Goal: Task Accomplishment & Management: Use online tool/utility

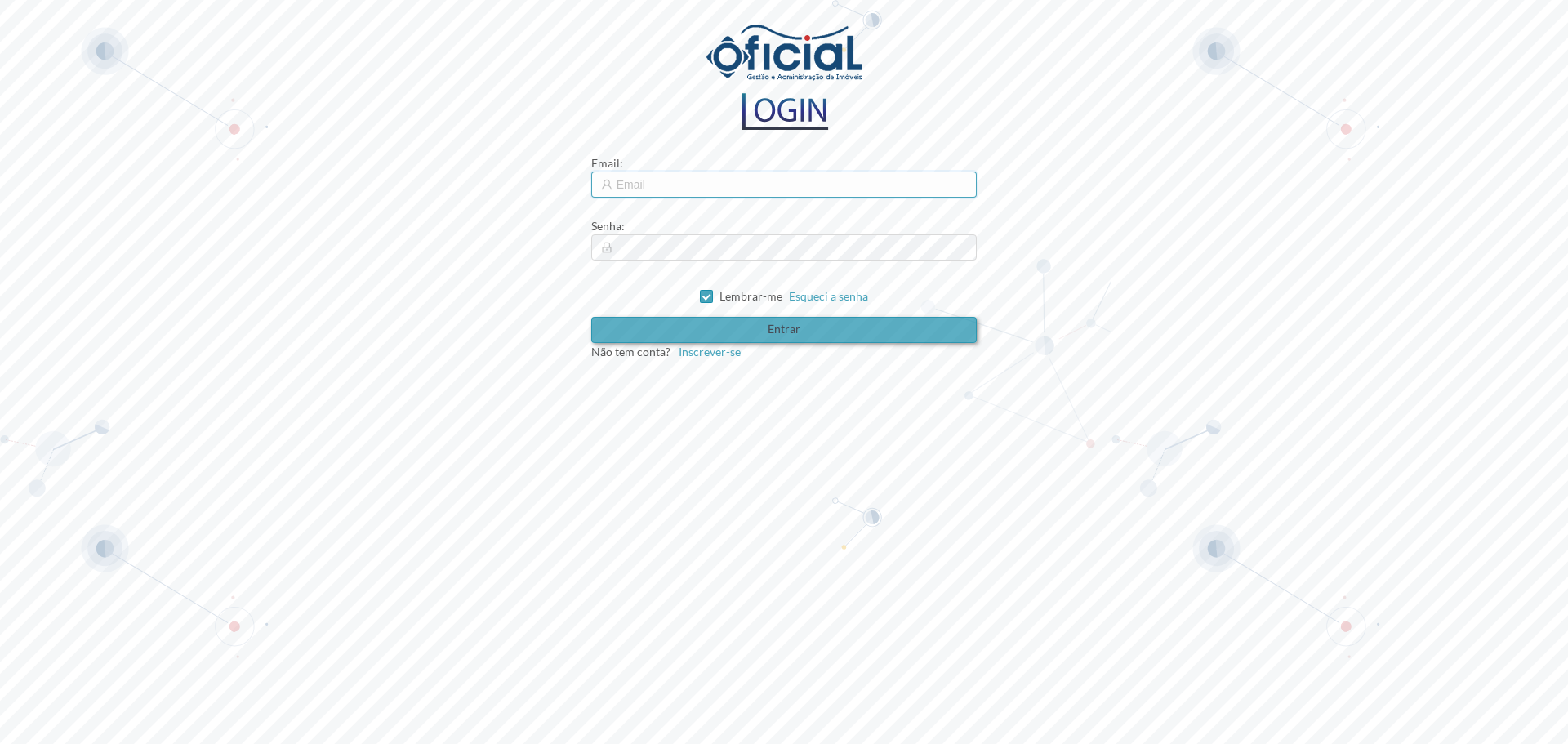
type input "pedrosousa@oficial.pt"
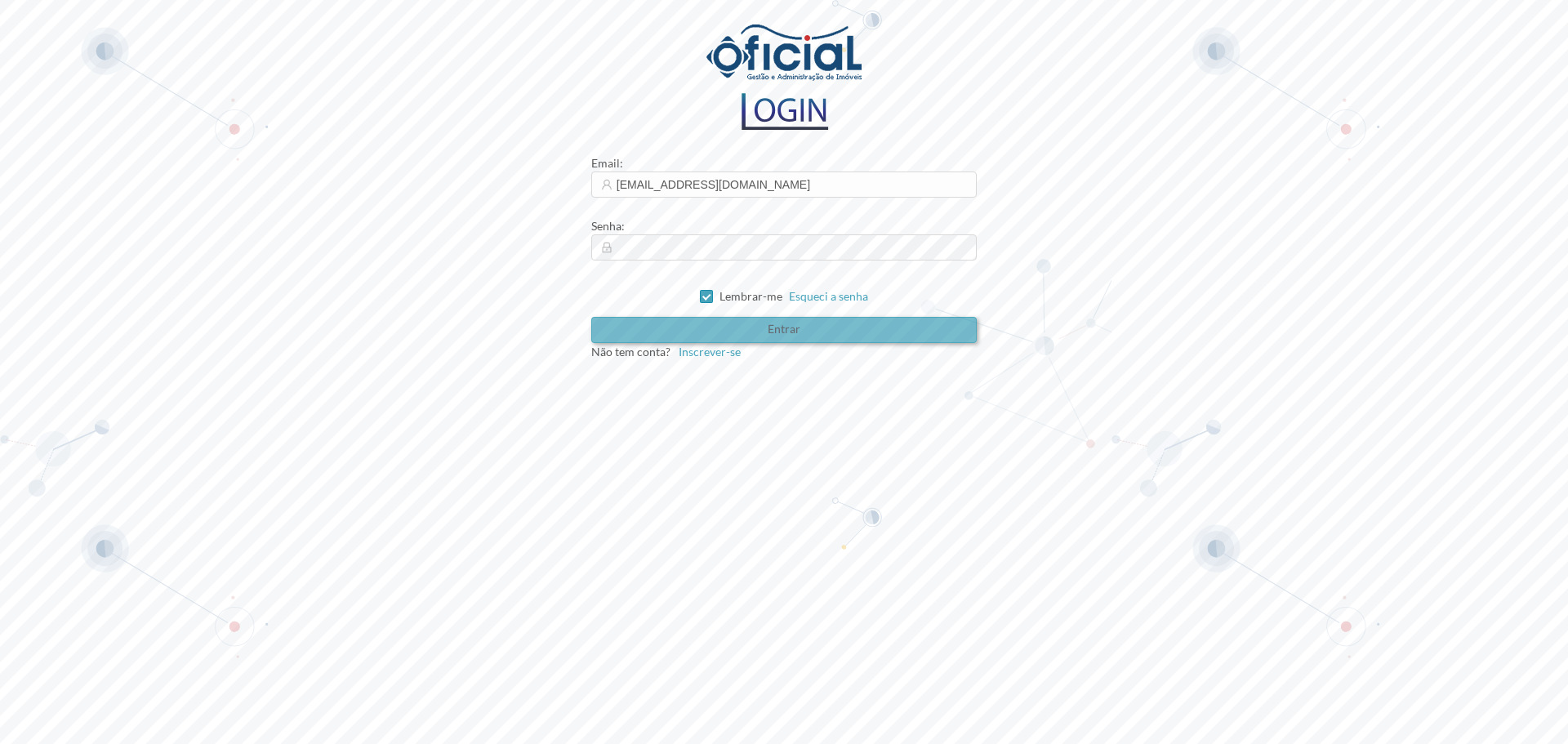
click at [792, 326] on button "Entrar" at bounding box center [784, 330] width 386 height 26
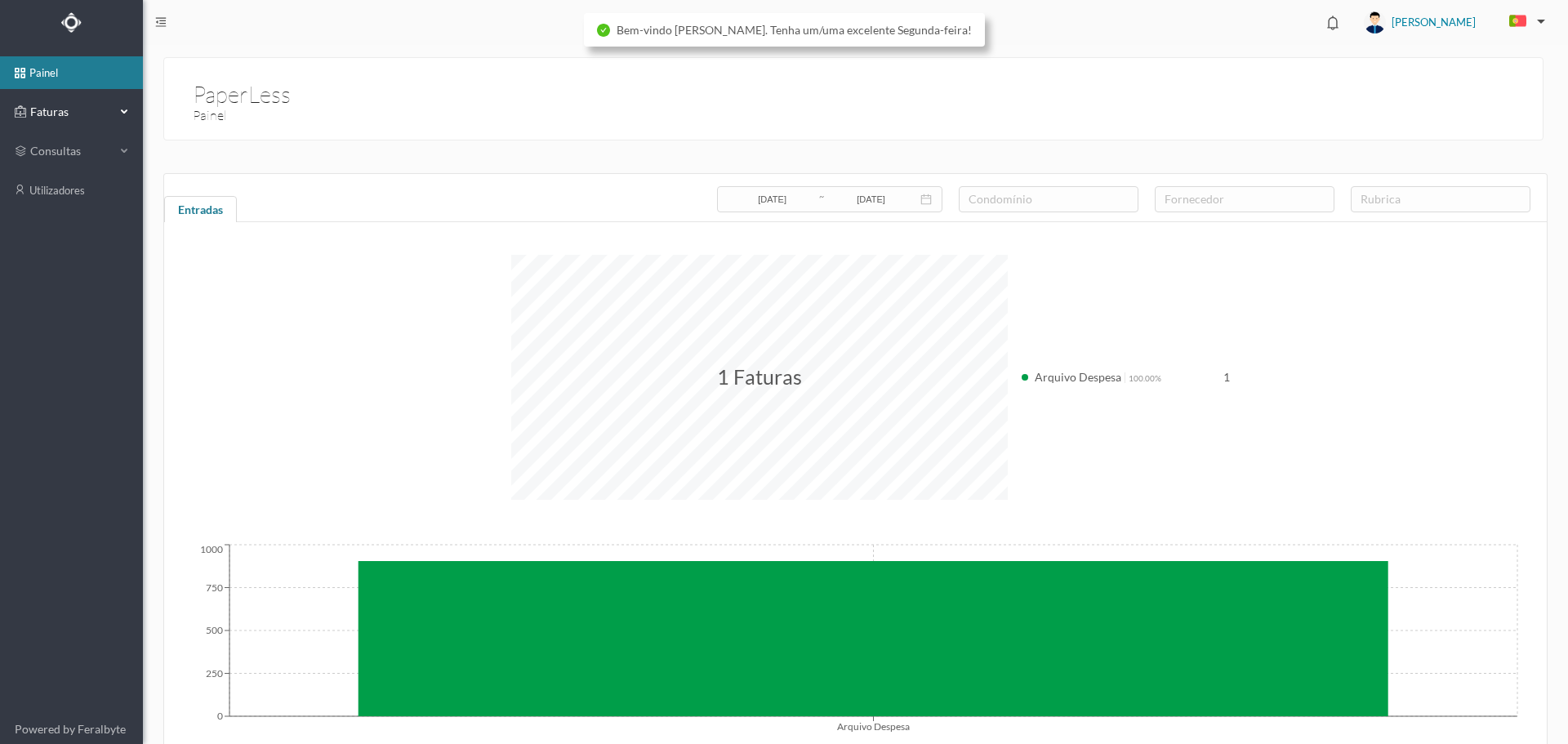
click at [64, 114] on span "Faturas" at bounding box center [71, 112] width 90 height 16
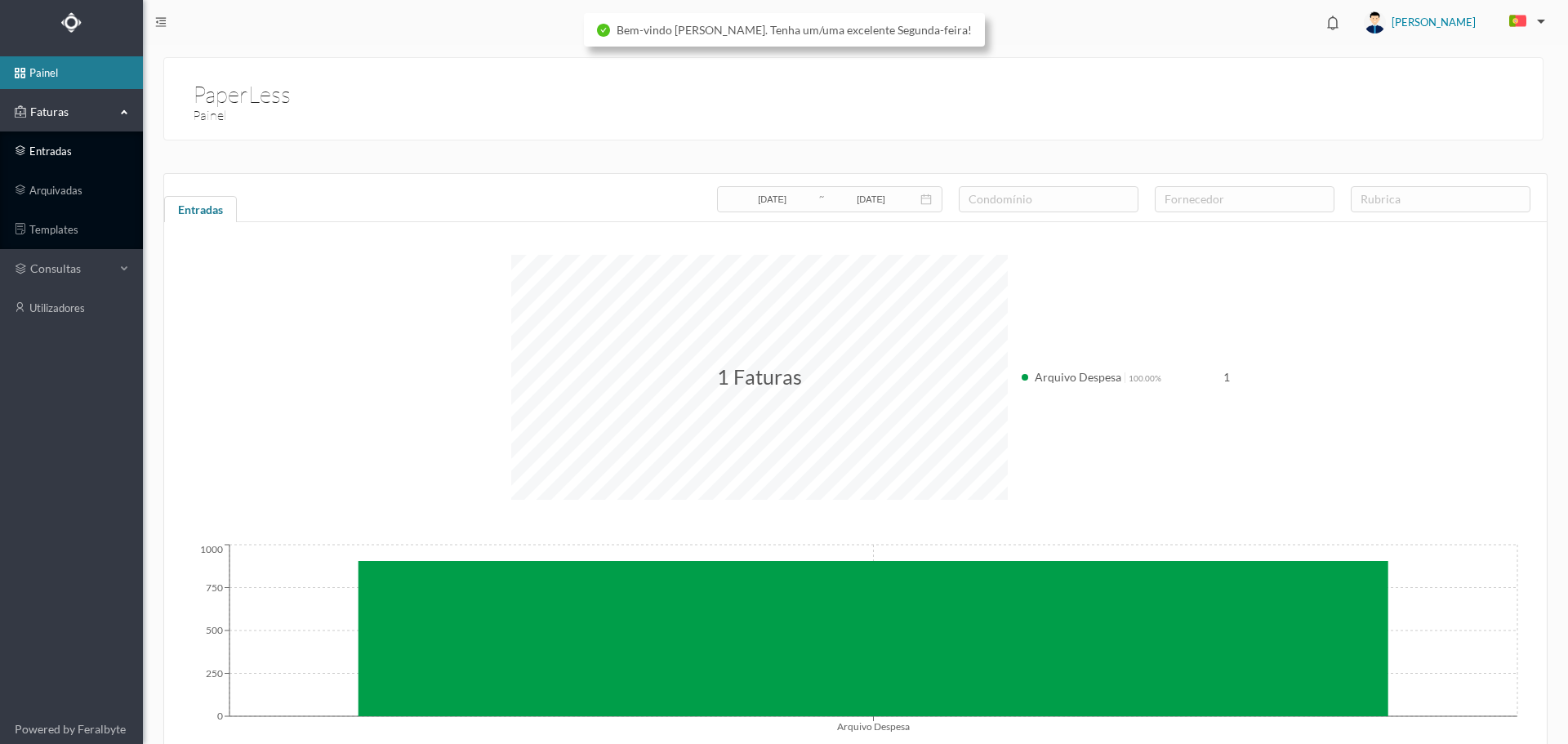
click at [68, 148] on link "entradas" at bounding box center [71, 151] width 143 height 33
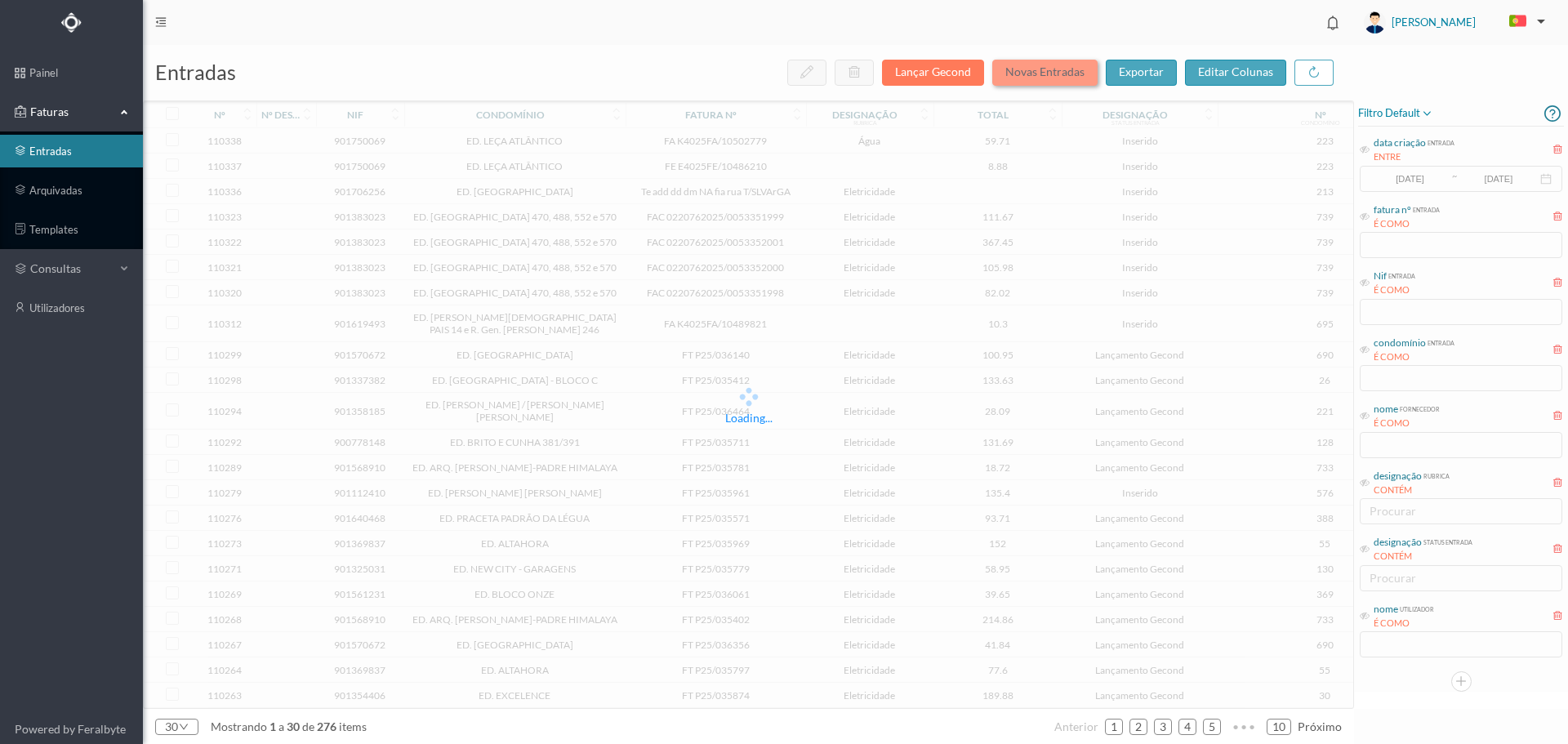
click at [1060, 71] on button "Novas Entradas" at bounding box center [1045, 73] width 105 height 26
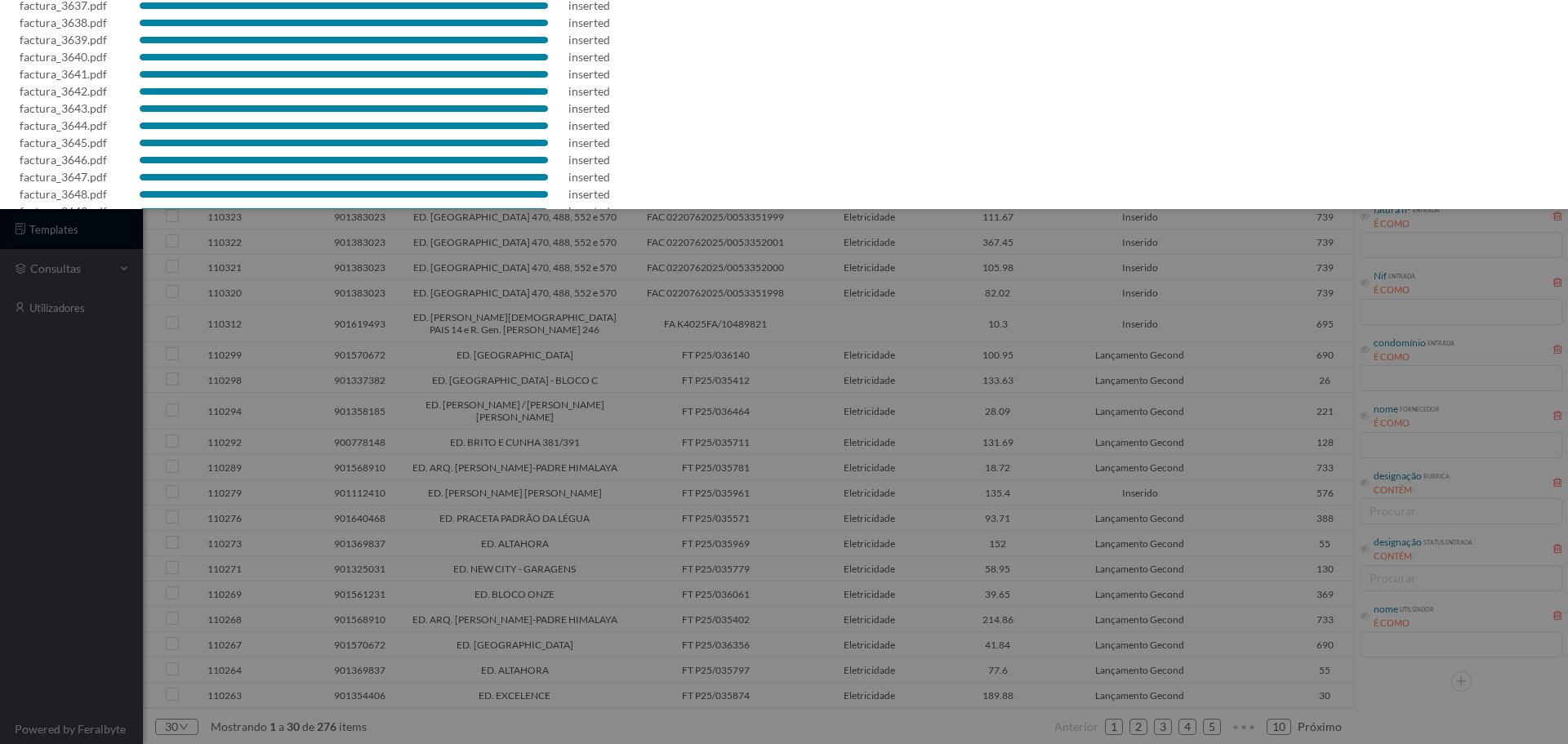
scroll to position [527, 0]
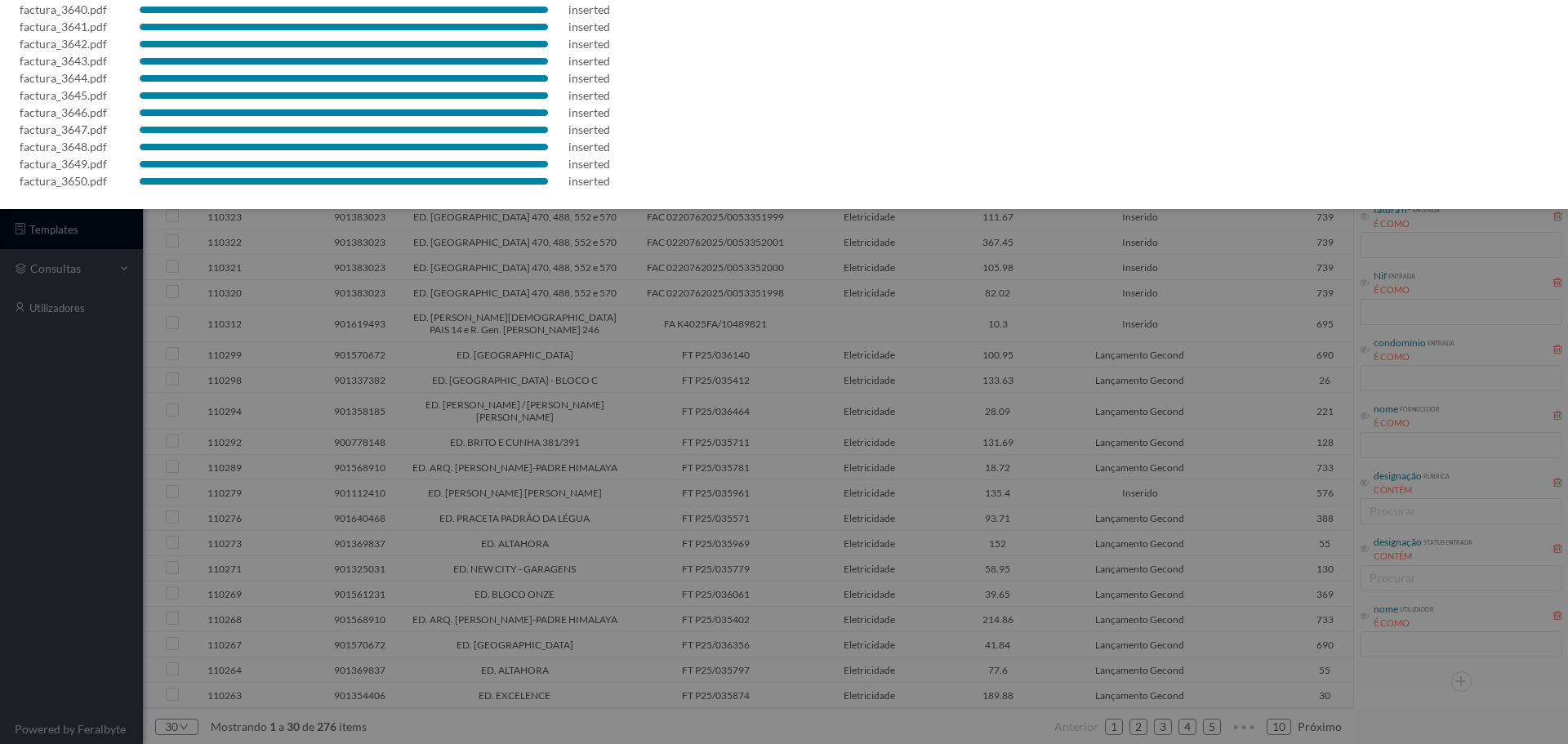
click at [768, 291] on div at bounding box center [784, 372] width 1568 height 744
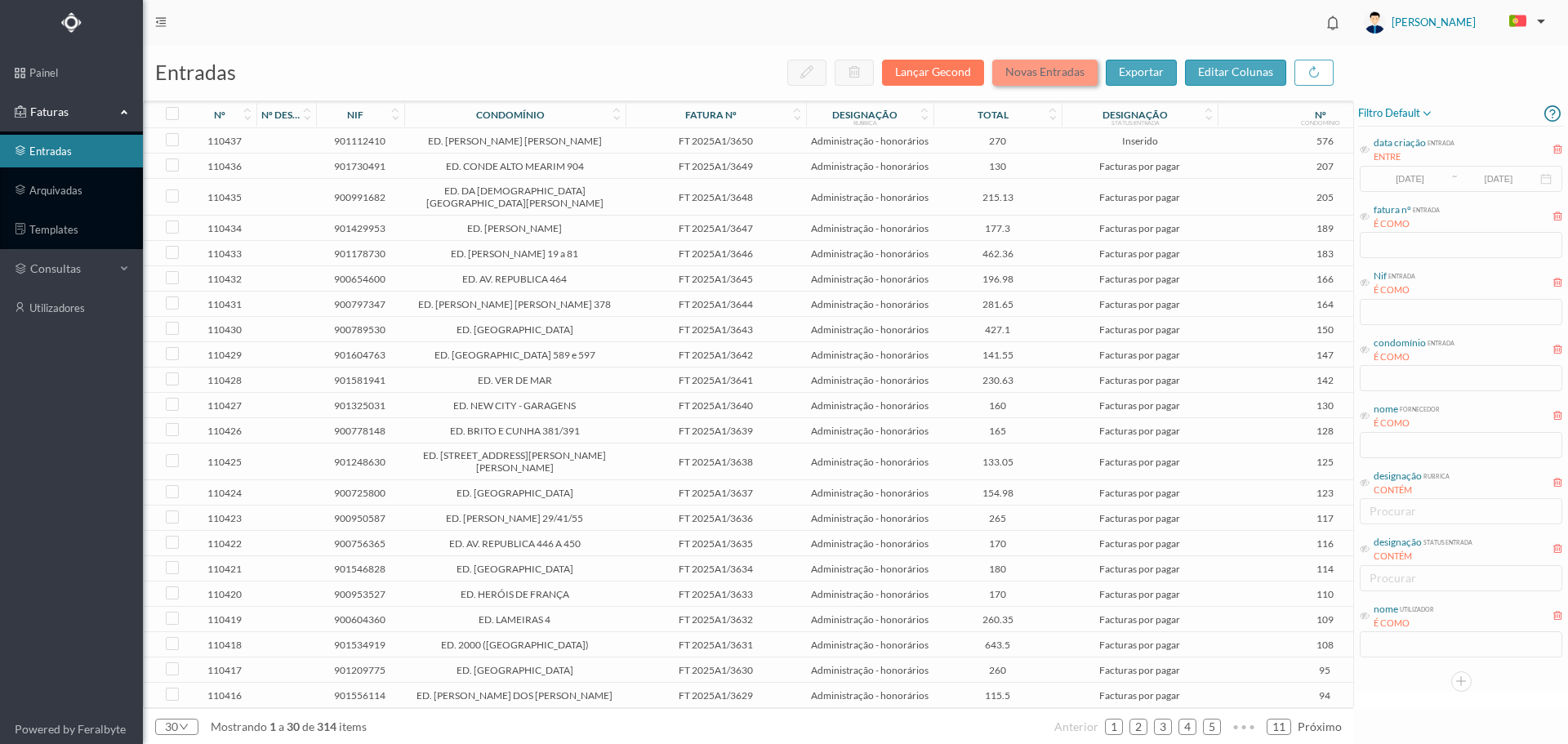
click at [1064, 76] on button "Novas Entradas" at bounding box center [1045, 73] width 105 height 26
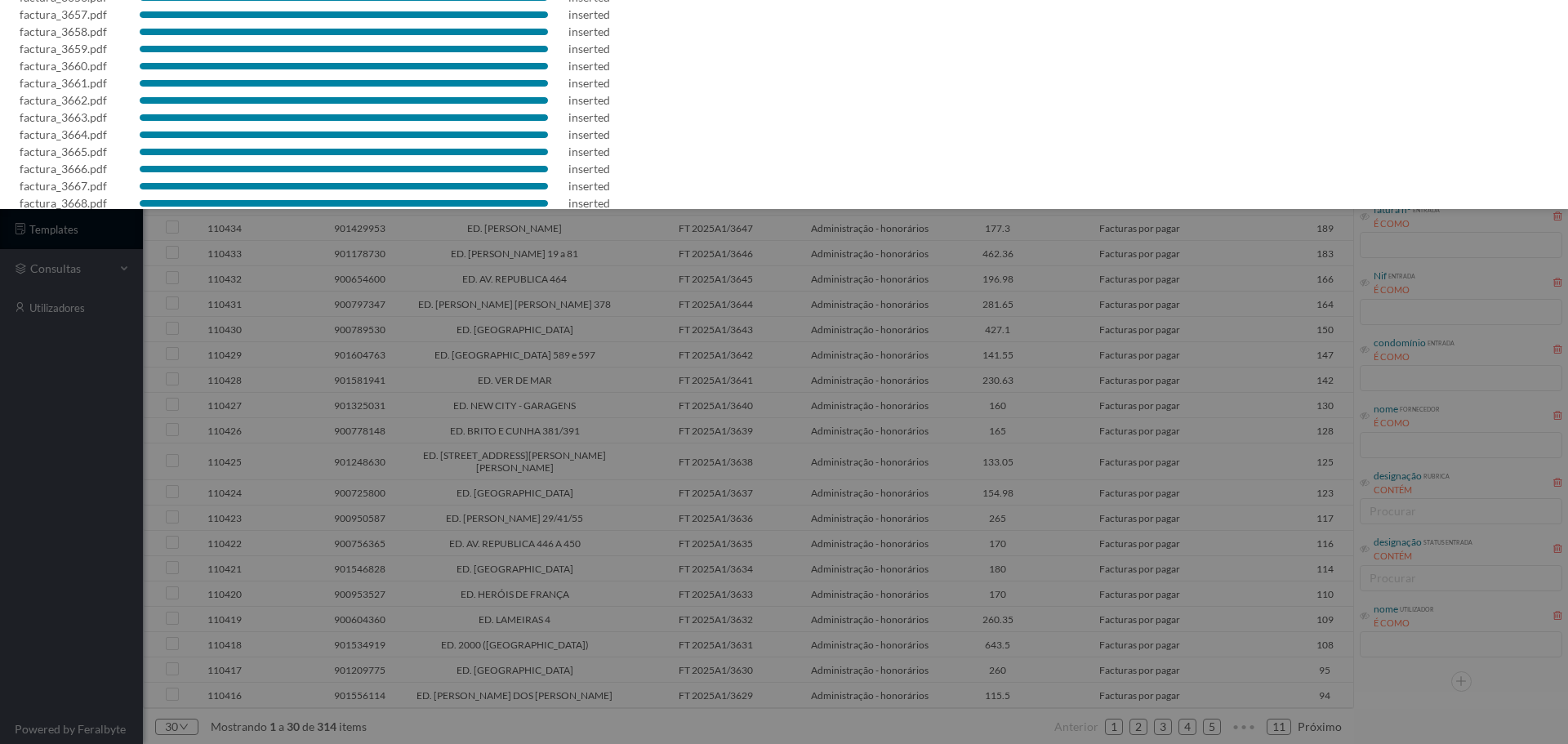
scroll to position [218, 0]
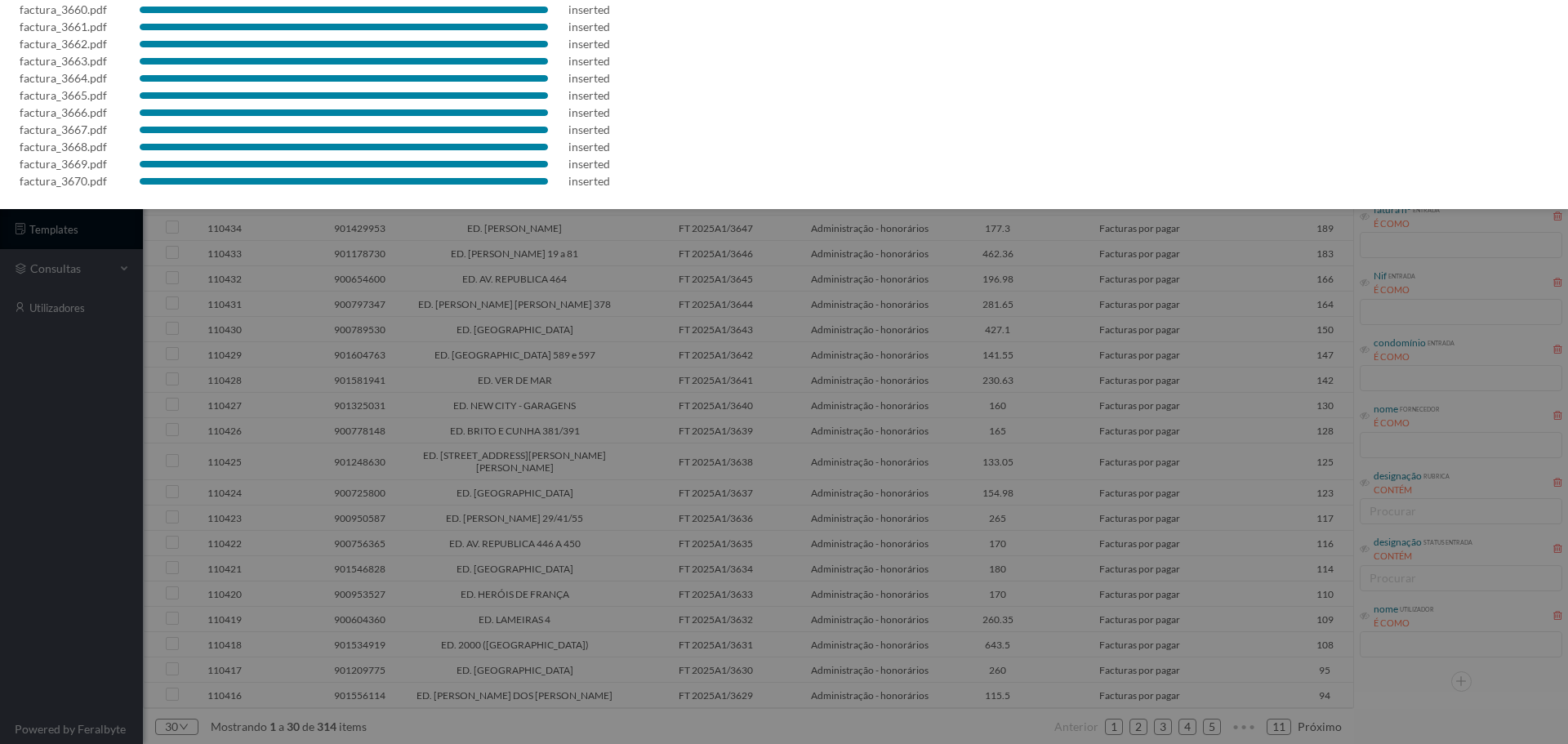
click at [734, 313] on div at bounding box center [784, 372] width 1568 height 744
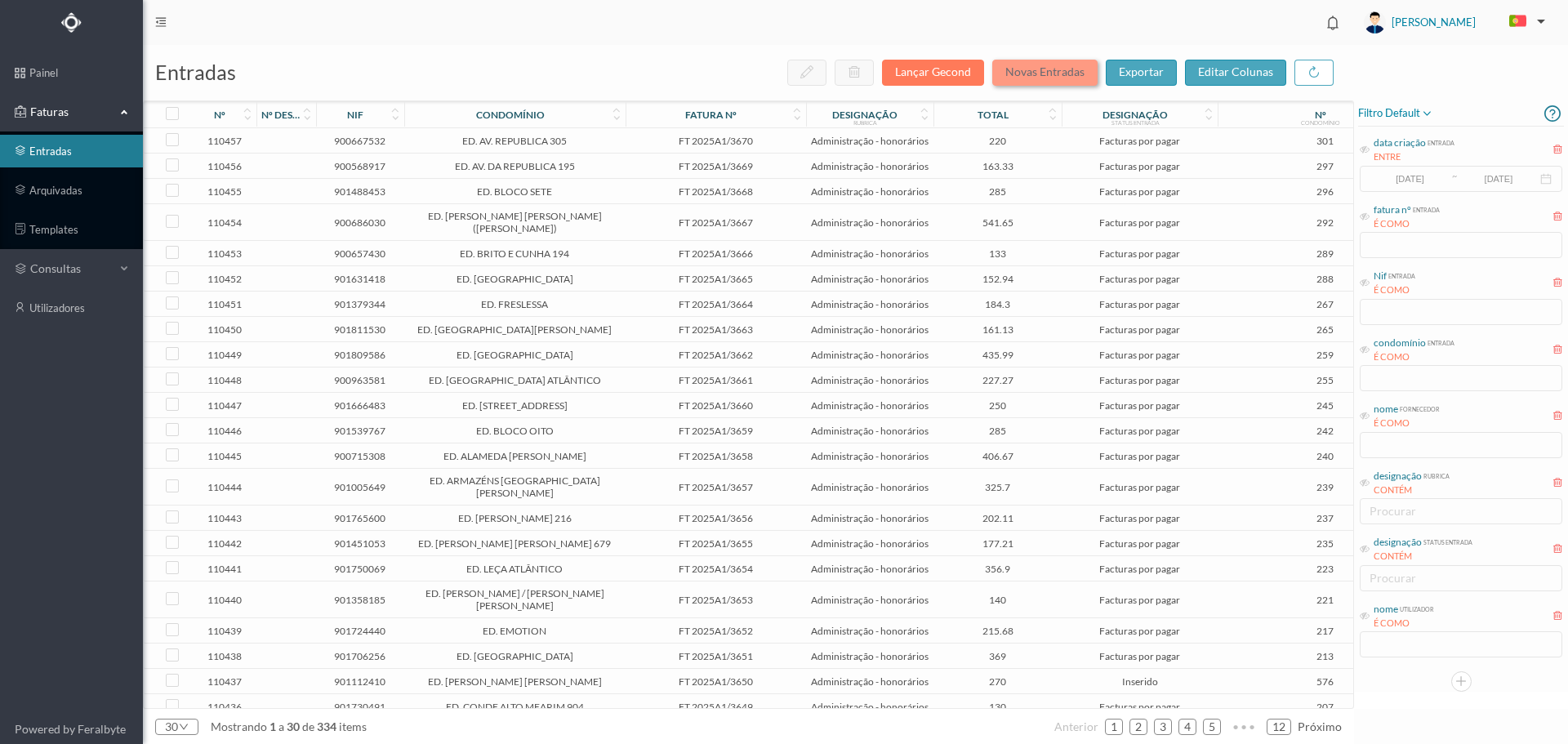
click at [1079, 72] on button "Novas Entradas" at bounding box center [1045, 73] width 105 height 26
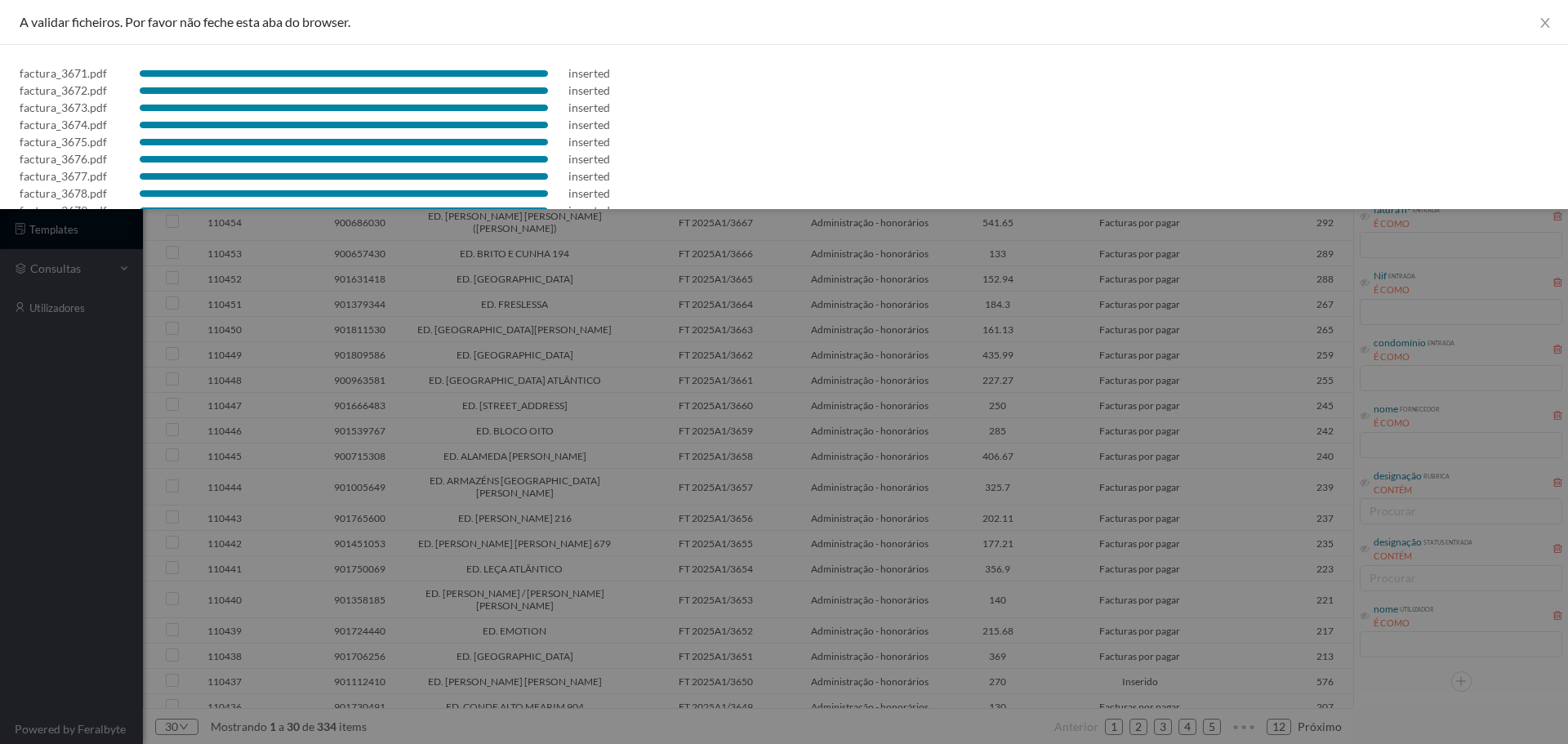
scroll to position [218, 0]
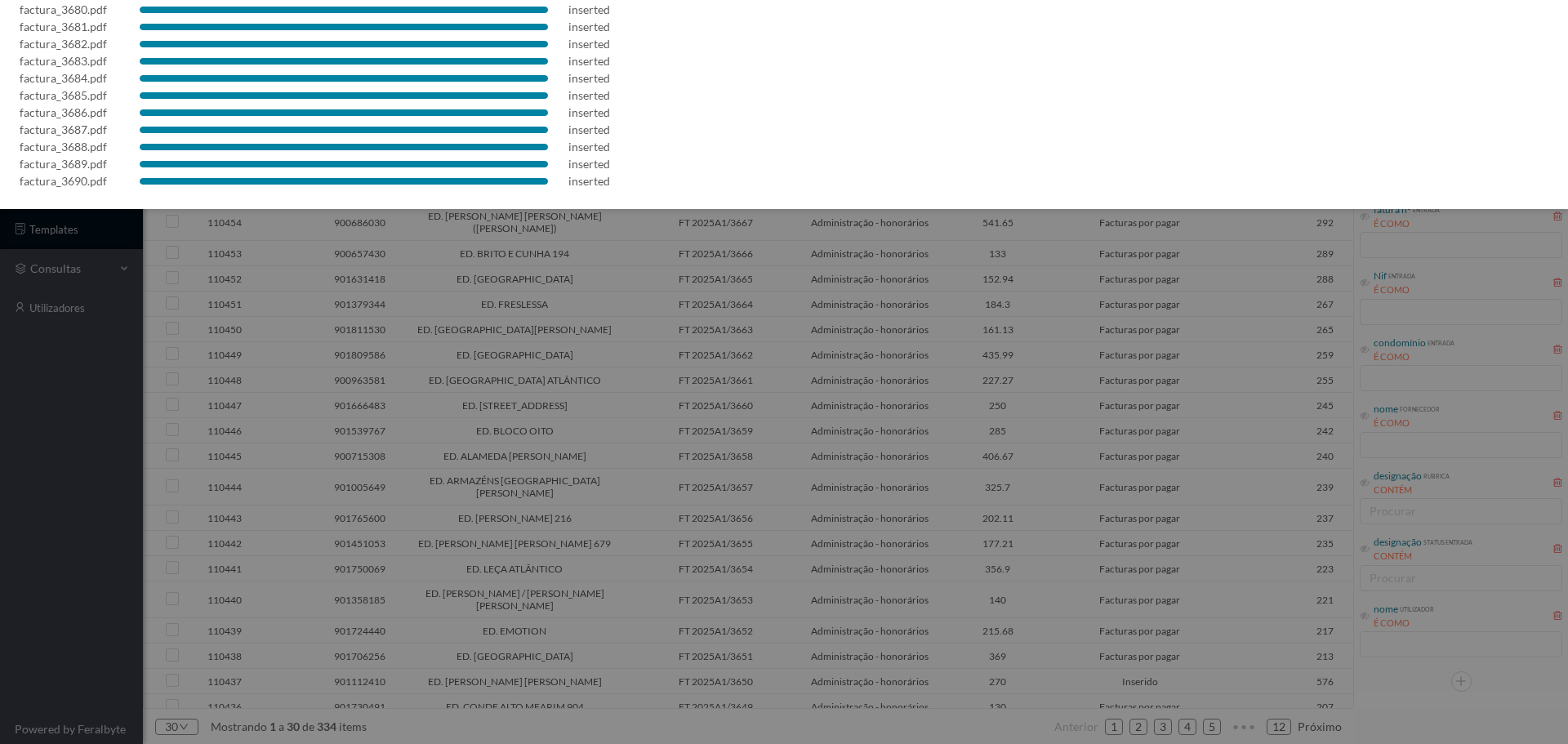
click at [699, 312] on div at bounding box center [784, 372] width 1568 height 744
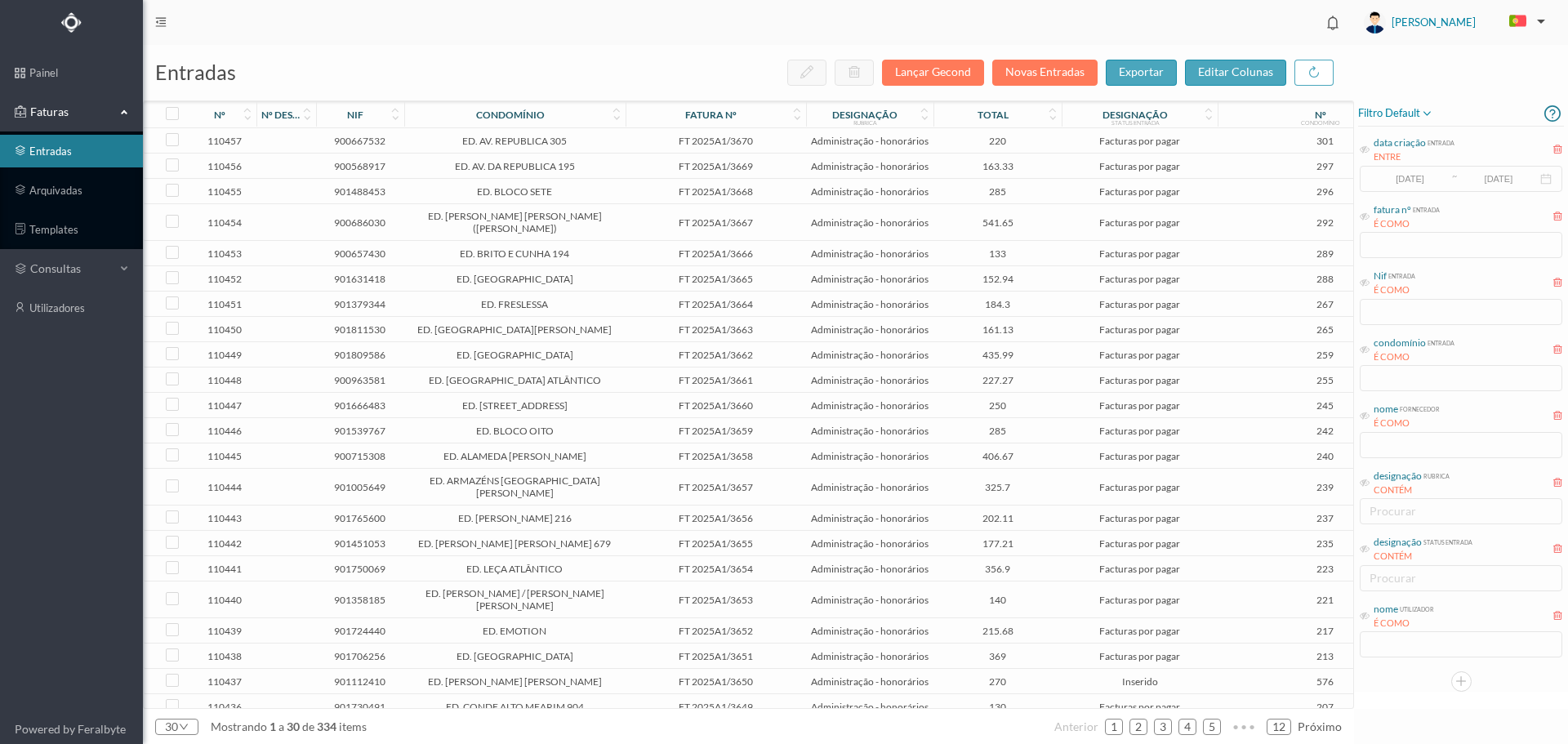
scroll to position [0, 0]
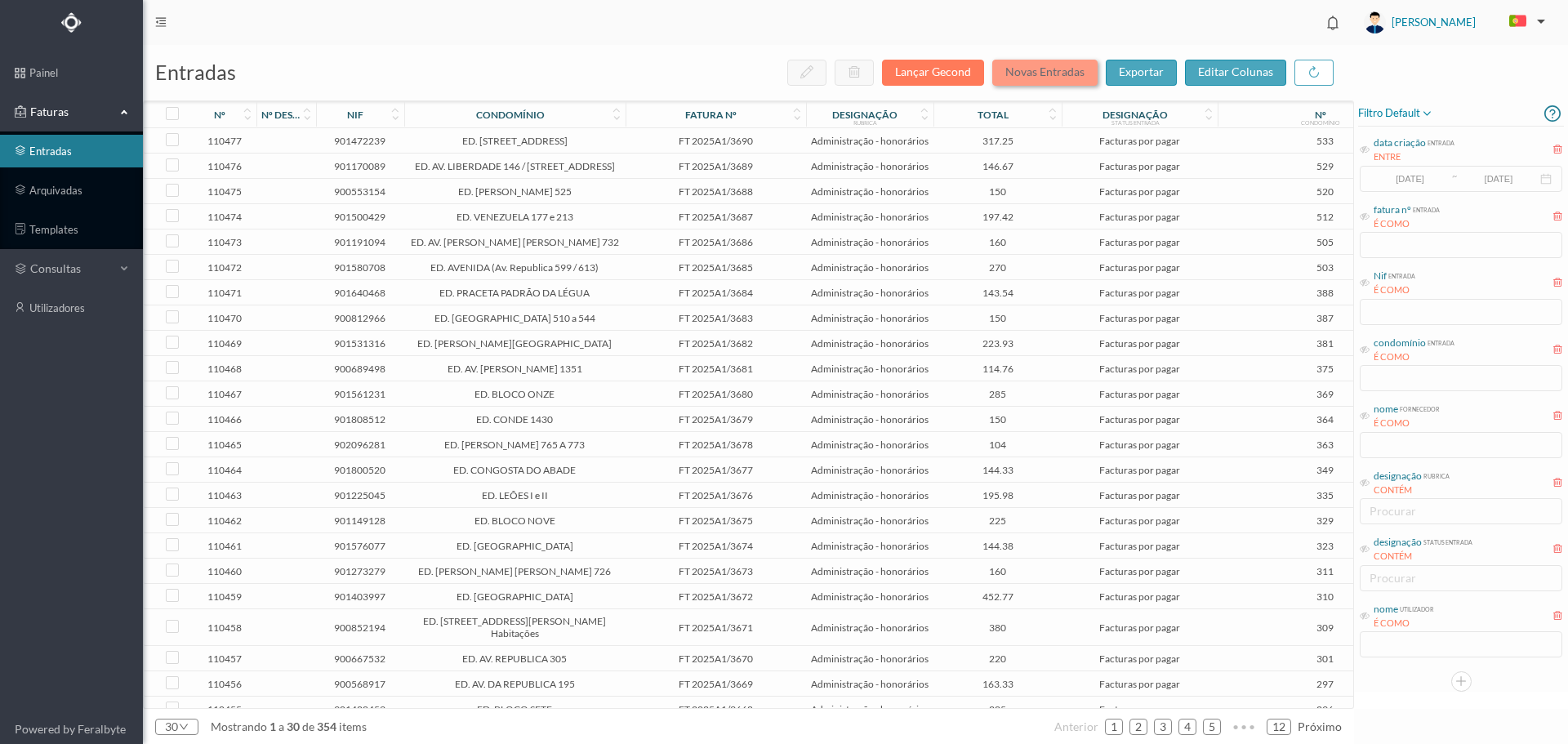
click at [1057, 72] on button "Novas Entradas" at bounding box center [1045, 73] width 105 height 26
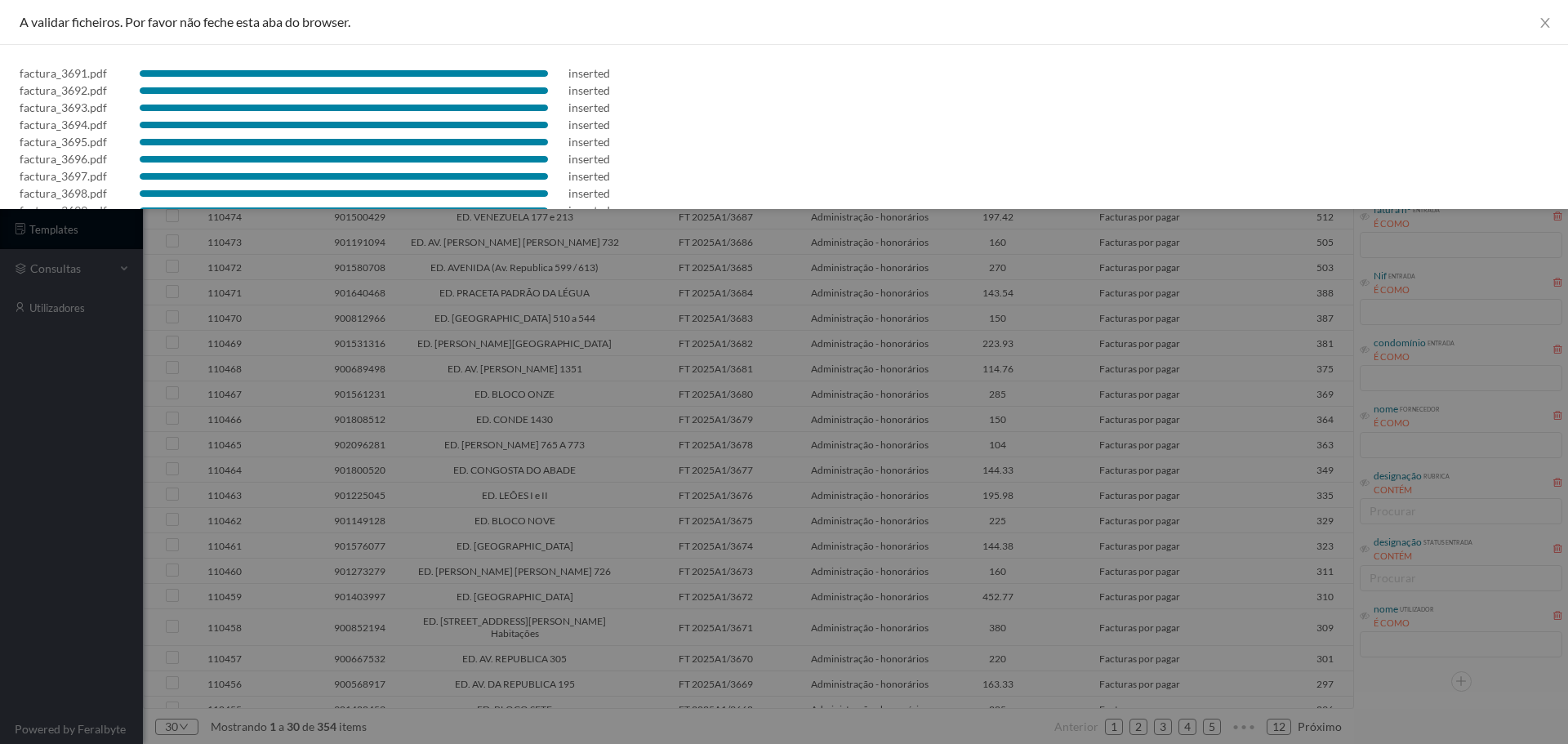
scroll to position [47, 0]
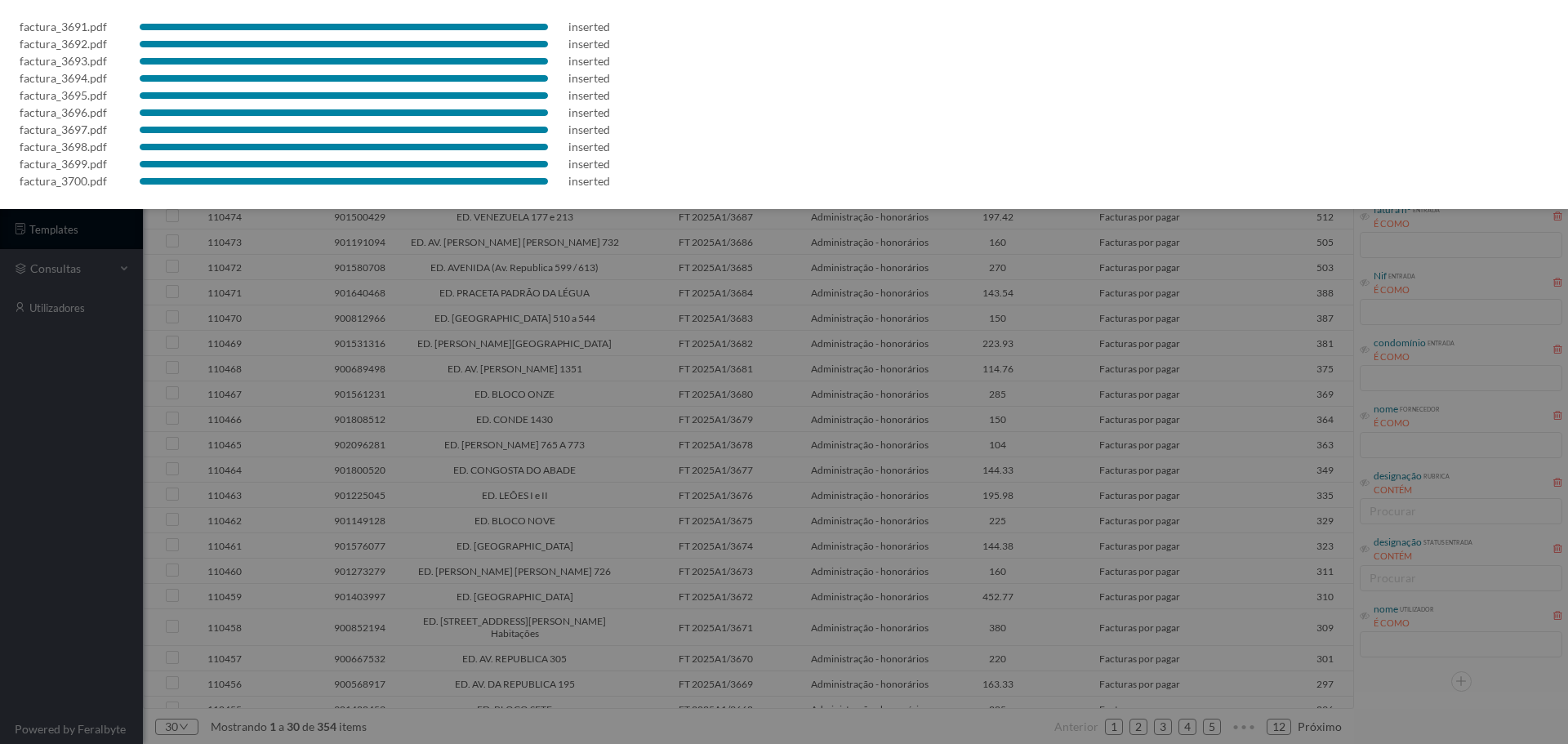
click at [761, 324] on div at bounding box center [784, 372] width 1568 height 744
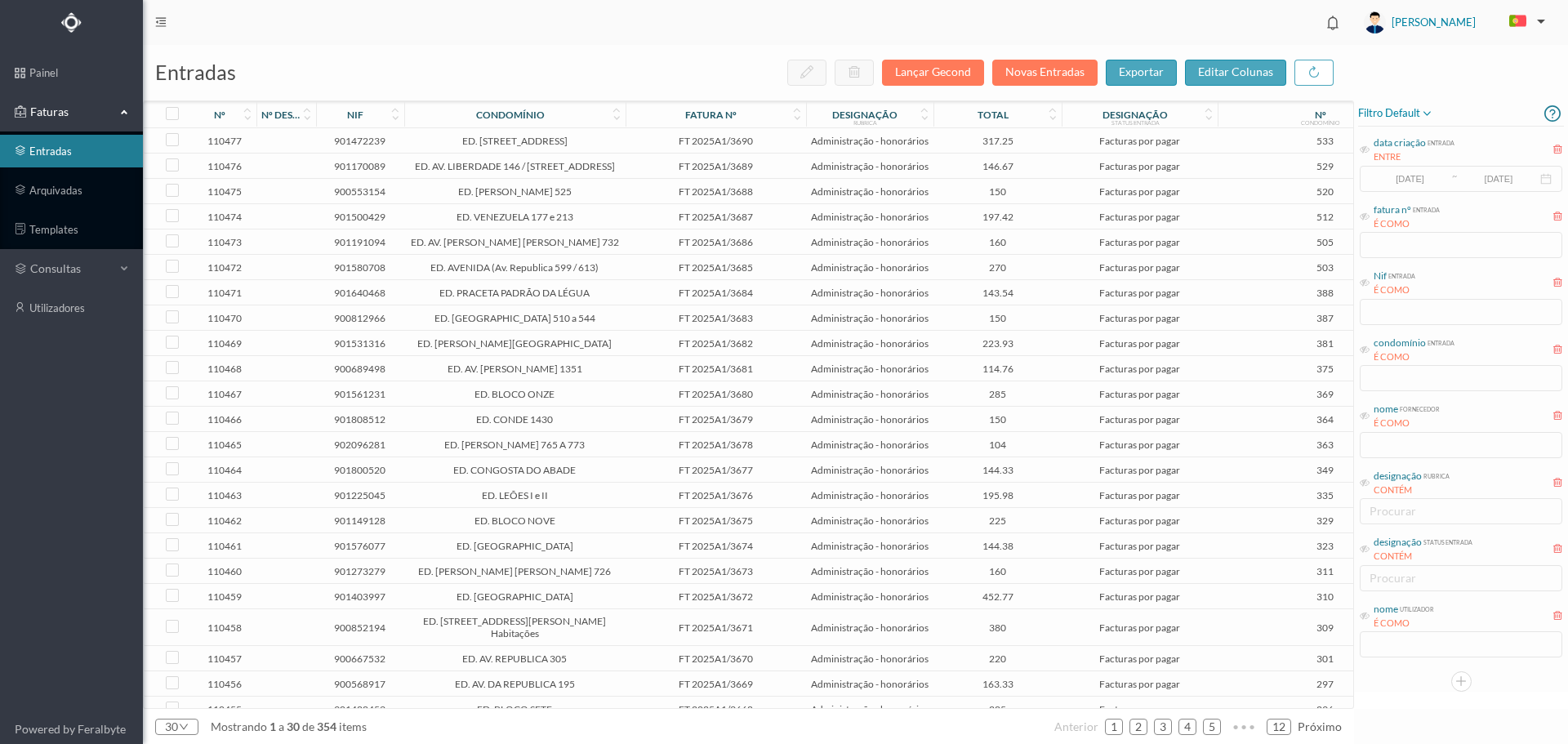
scroll to position [0, 0]
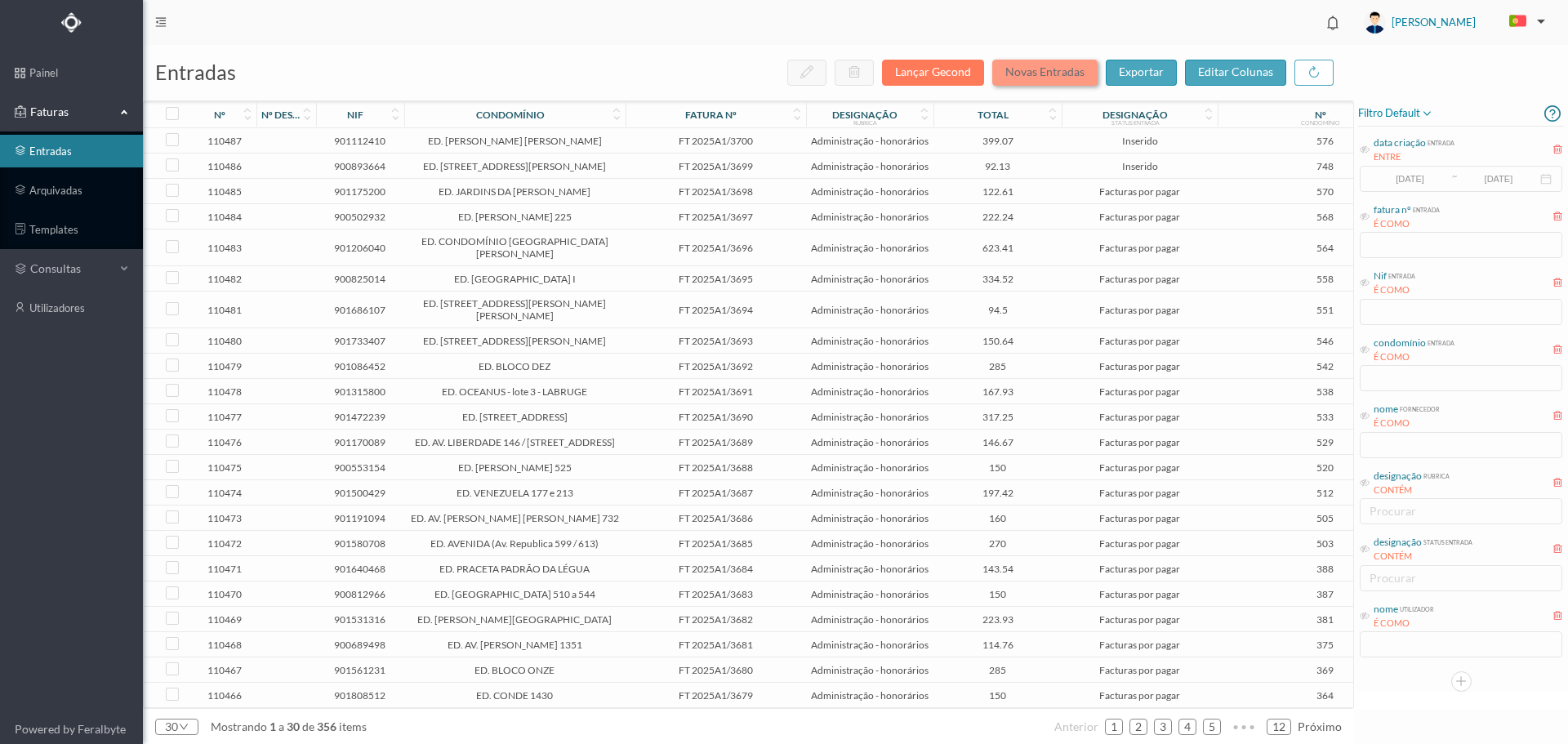
click at [1043, 63] on button "Novas Entradas" at bounding box center [1045, 73] width 105 height 26
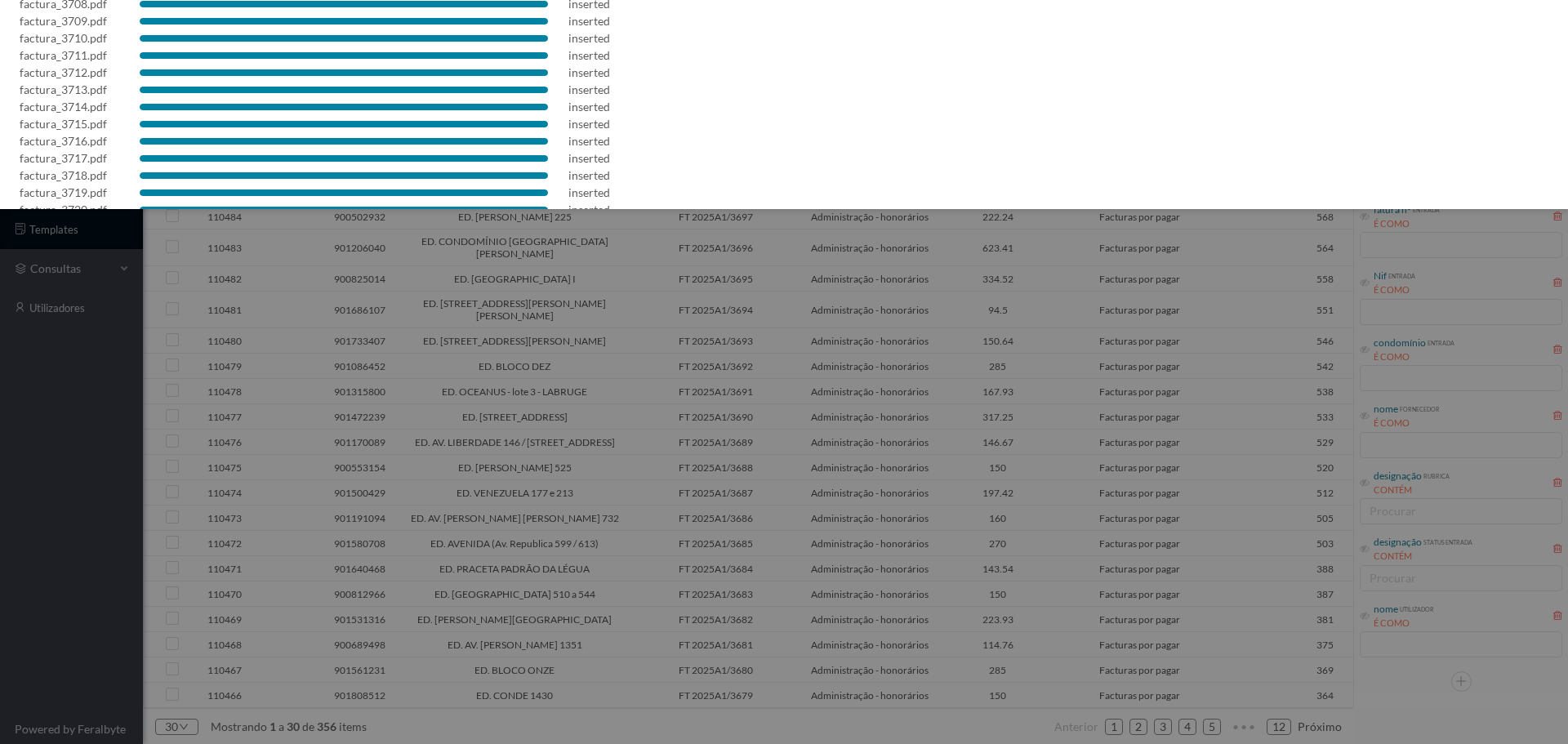
scroll to position [218, 0]
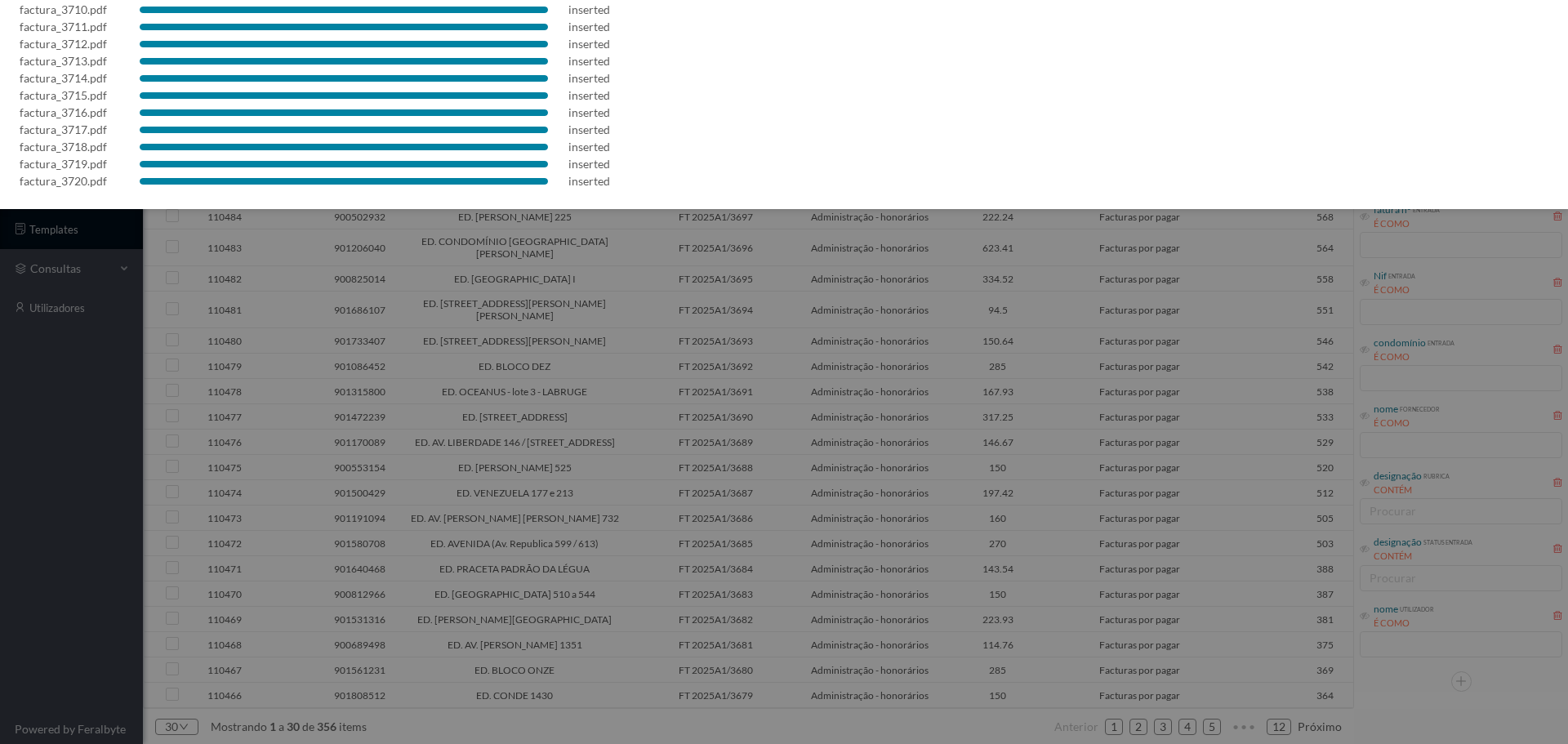
click at [582, 298] on div at bounding box center [784, 372] width 1568 height 744
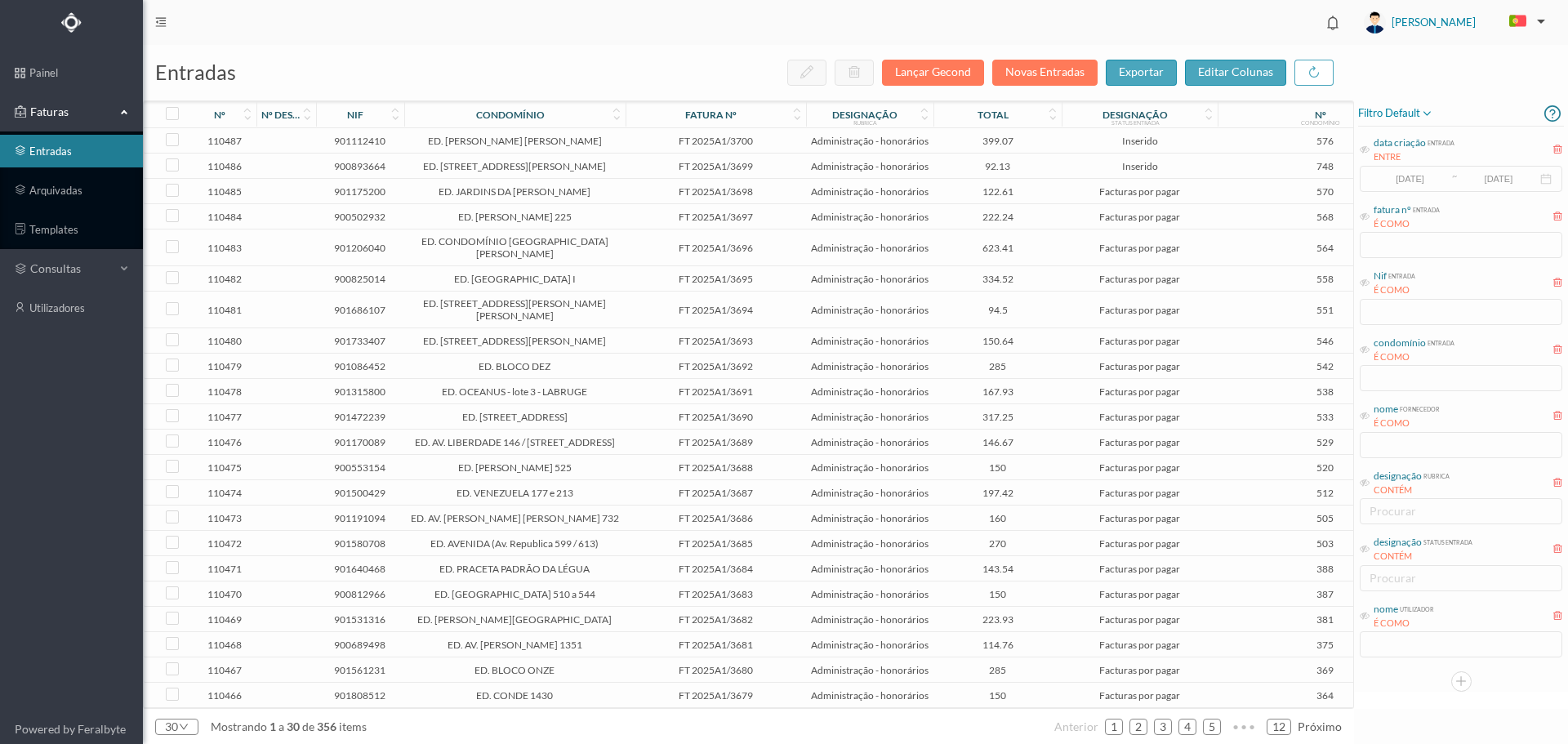
scroll to position [0, 0]
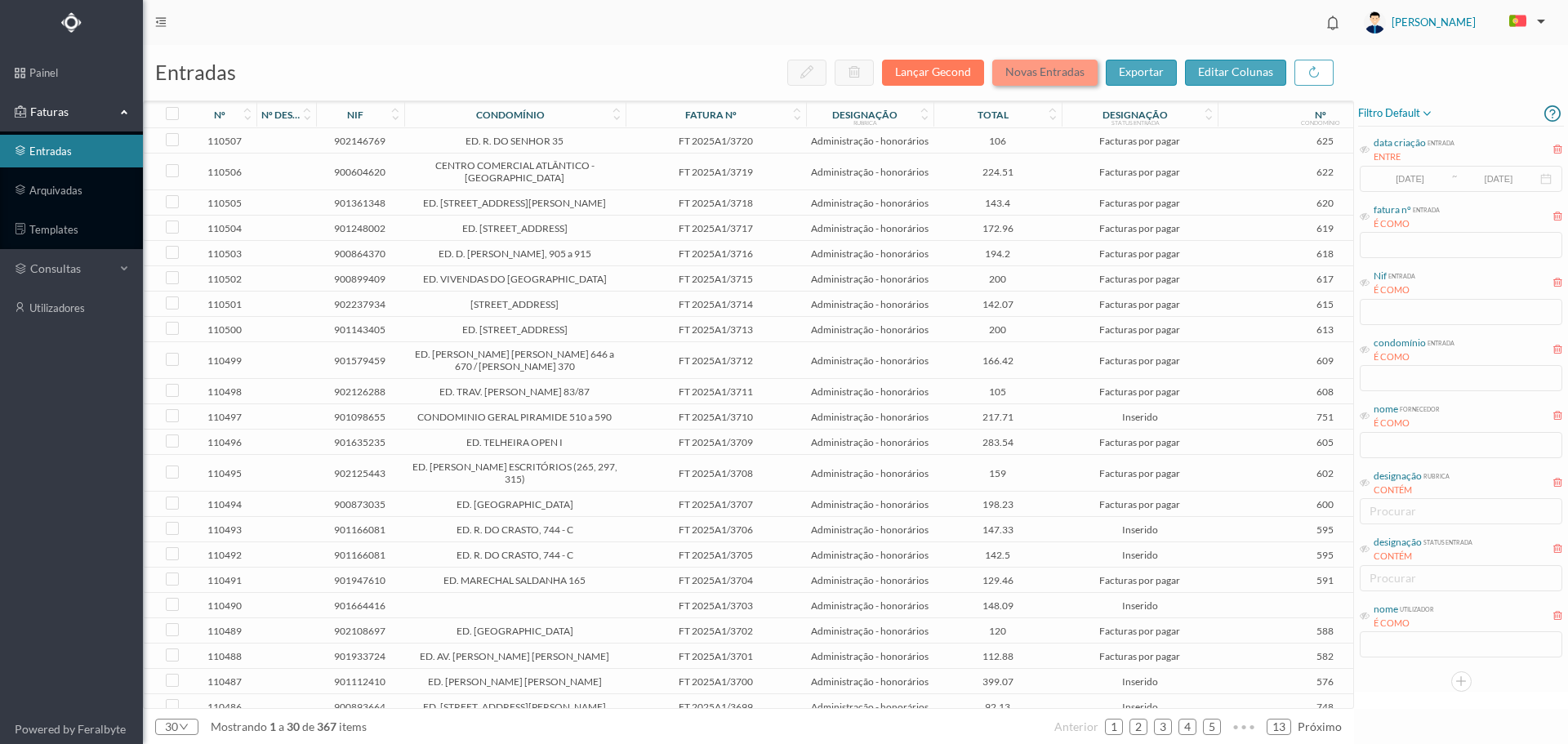
click at [1051, 72] on button "Novas Entradas" at bounding box center [1045, 73] width 105 height 26
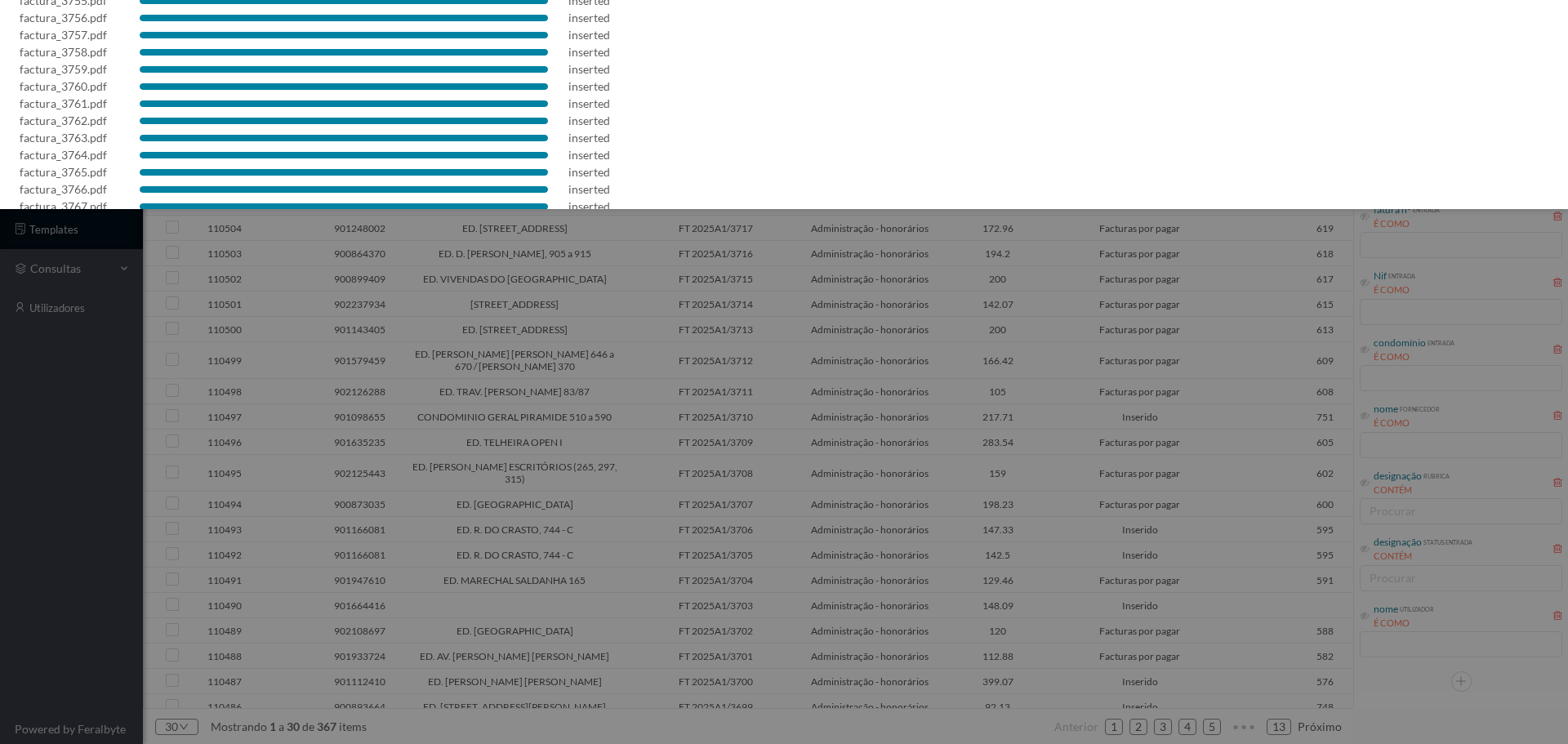
scroll to position [732, 0]
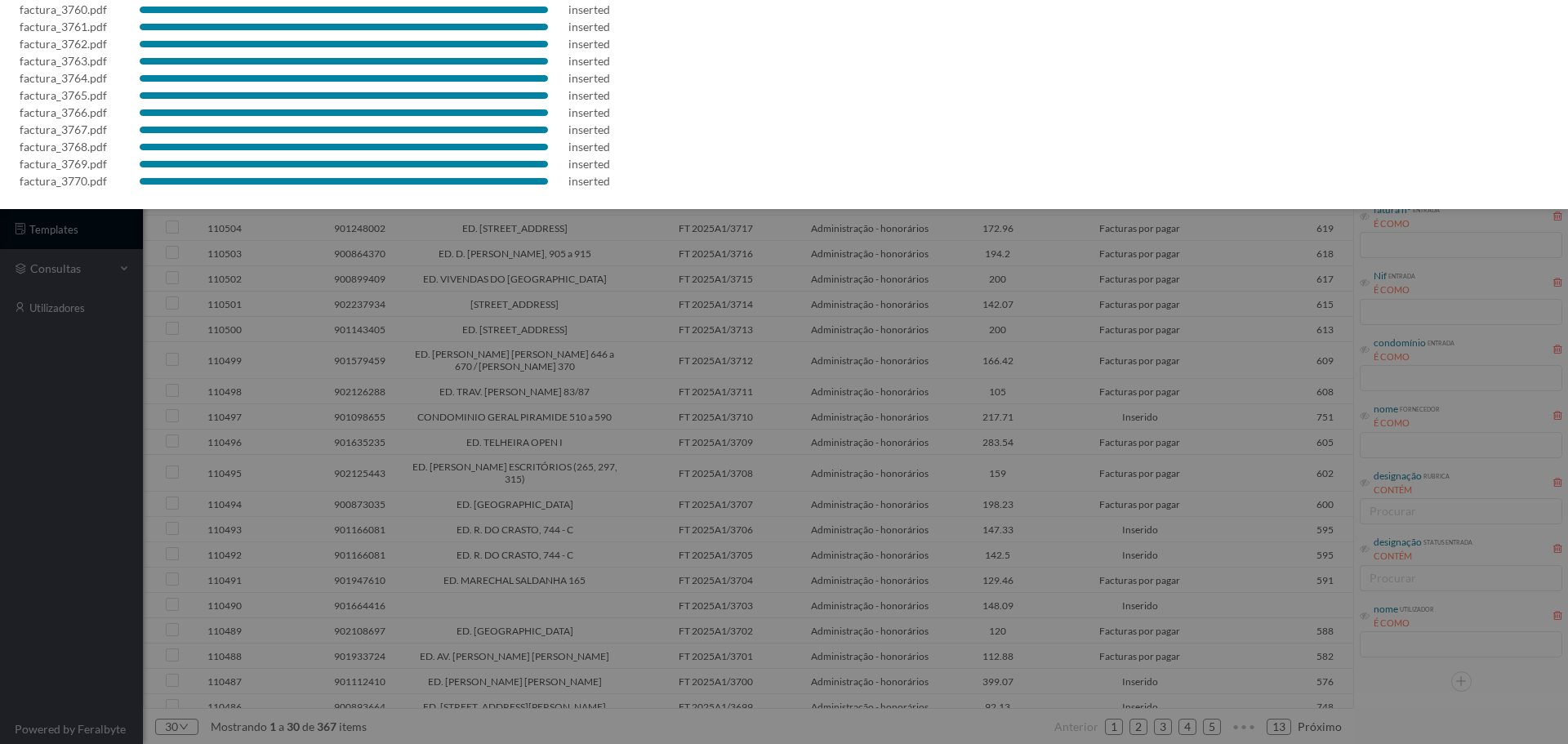
click at [728, 359] on div at bounding box center [784, 372] width 1568 height 744
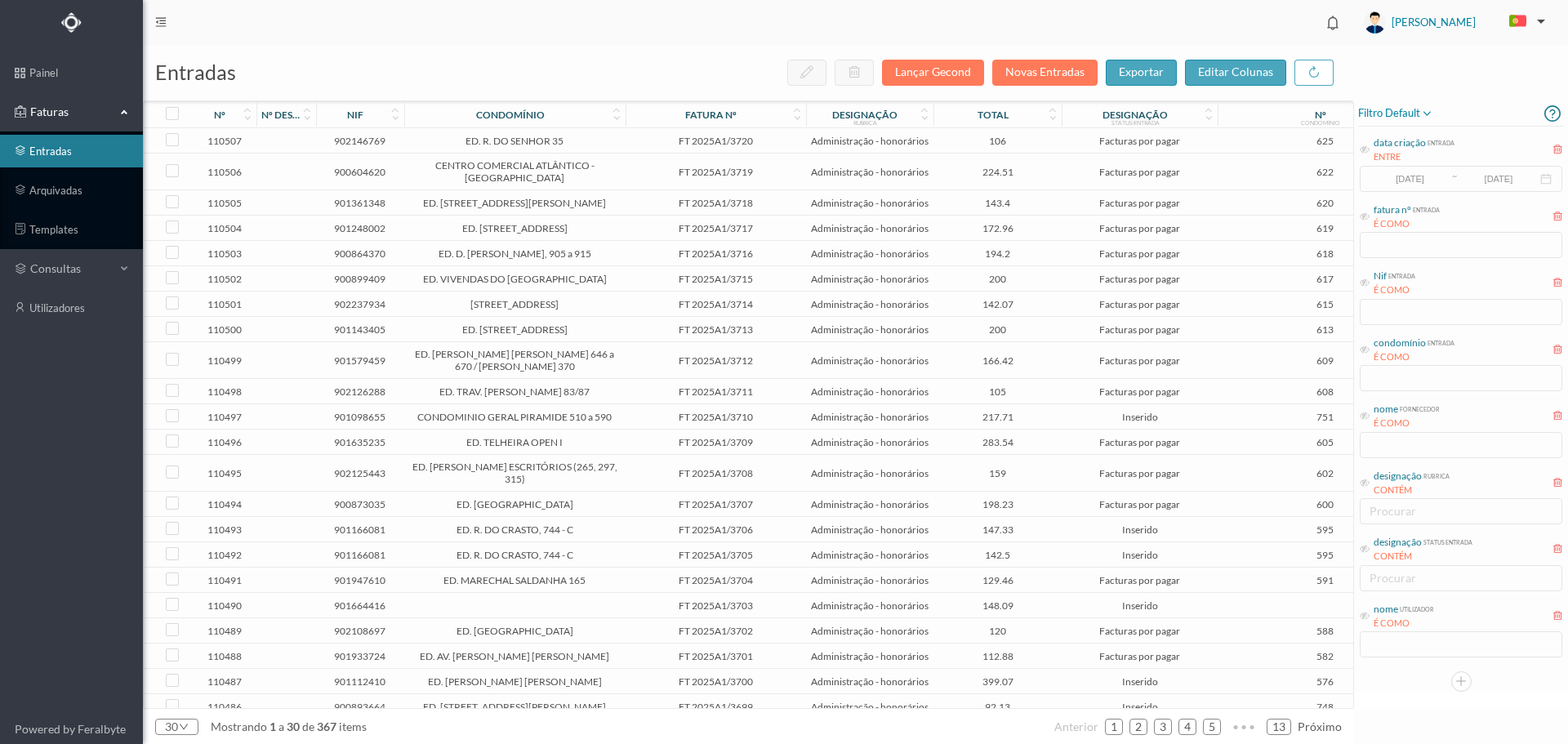
scroll to position [0, 0]
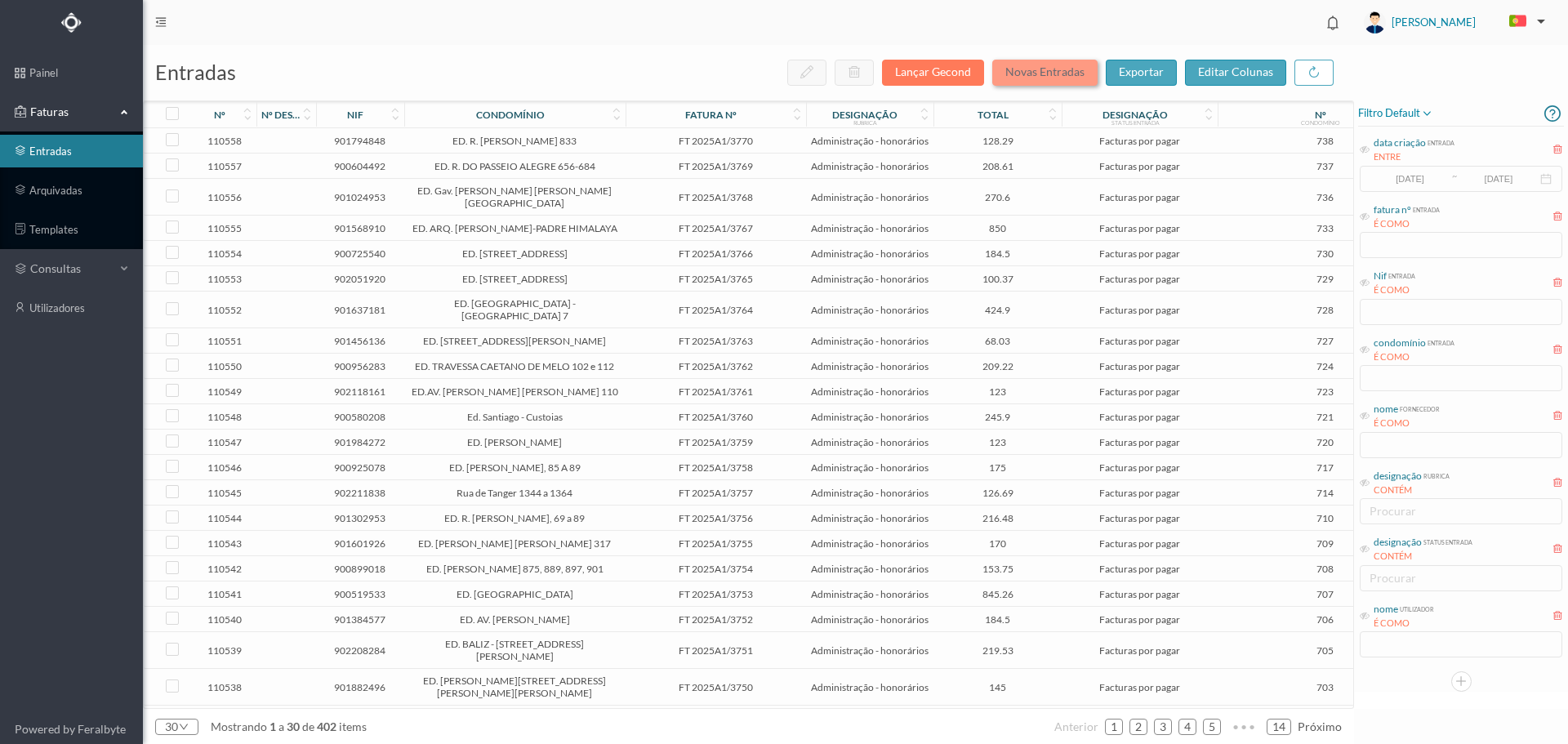
click at [1064, 70] on button "Novas Entradas" at bounding box center [1045, 73] width 105 height 26
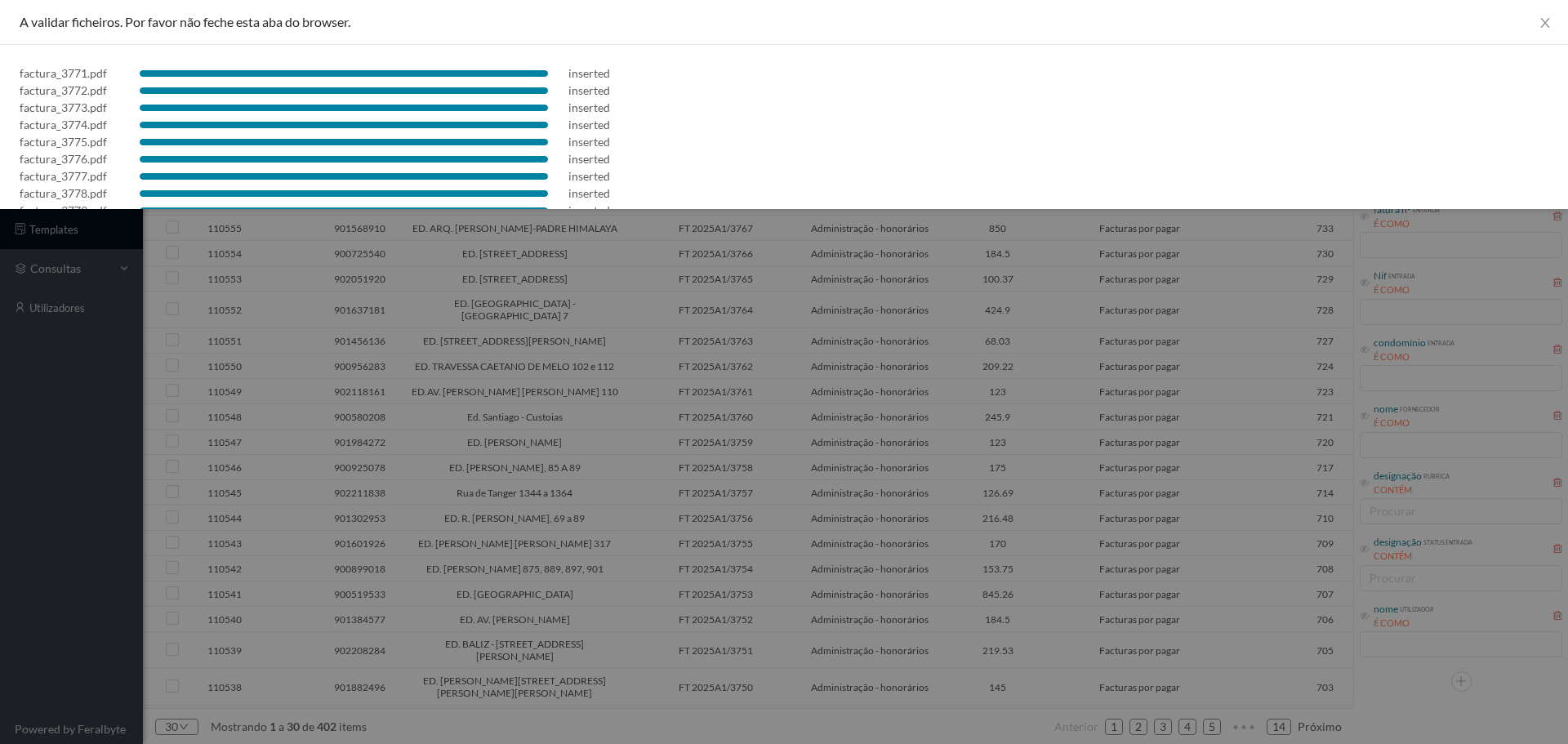
scroll to position [390, 0]
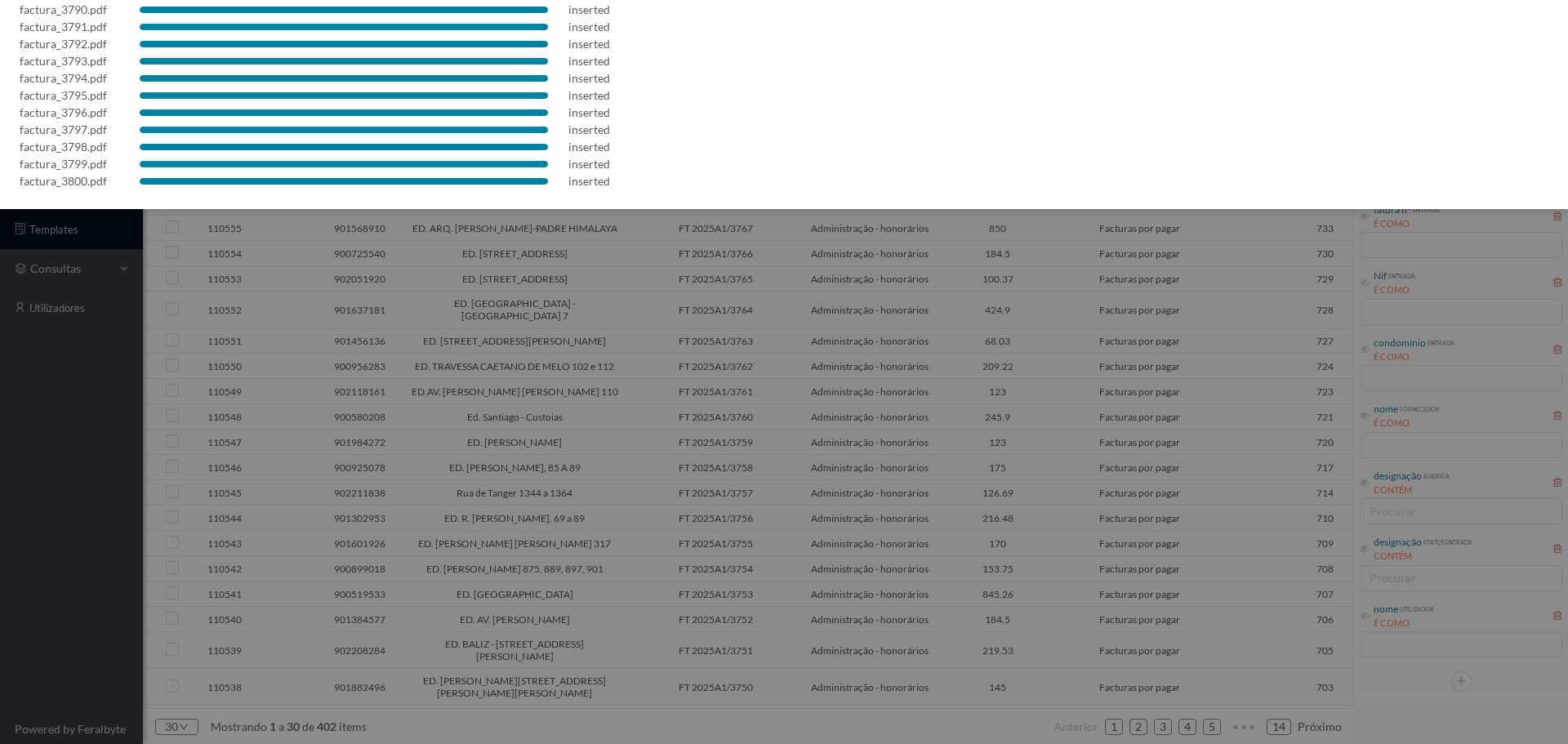
click at [621, 446] on div at bounding box center [784, 372] width 1568 height 744
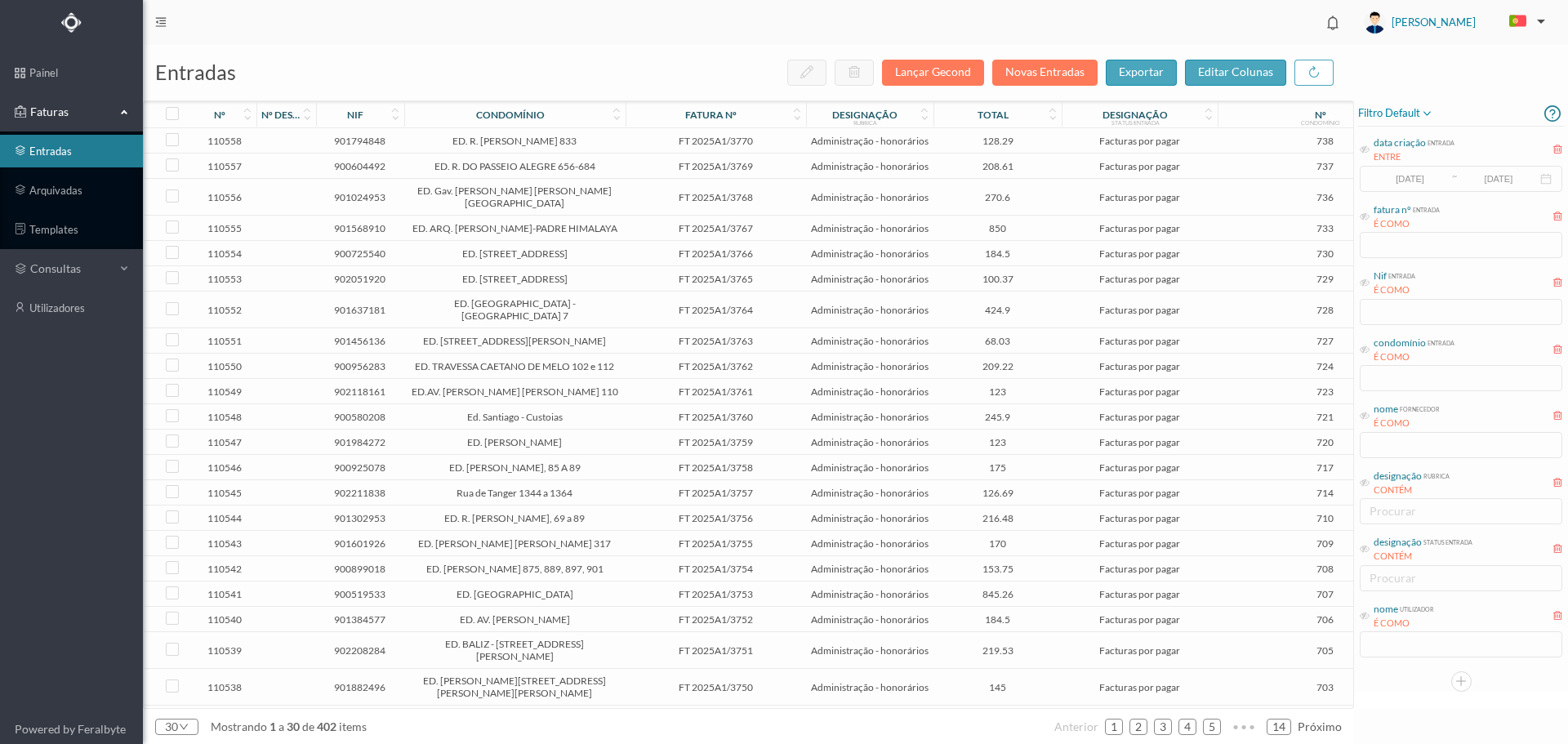
scroll to position [0, 0]
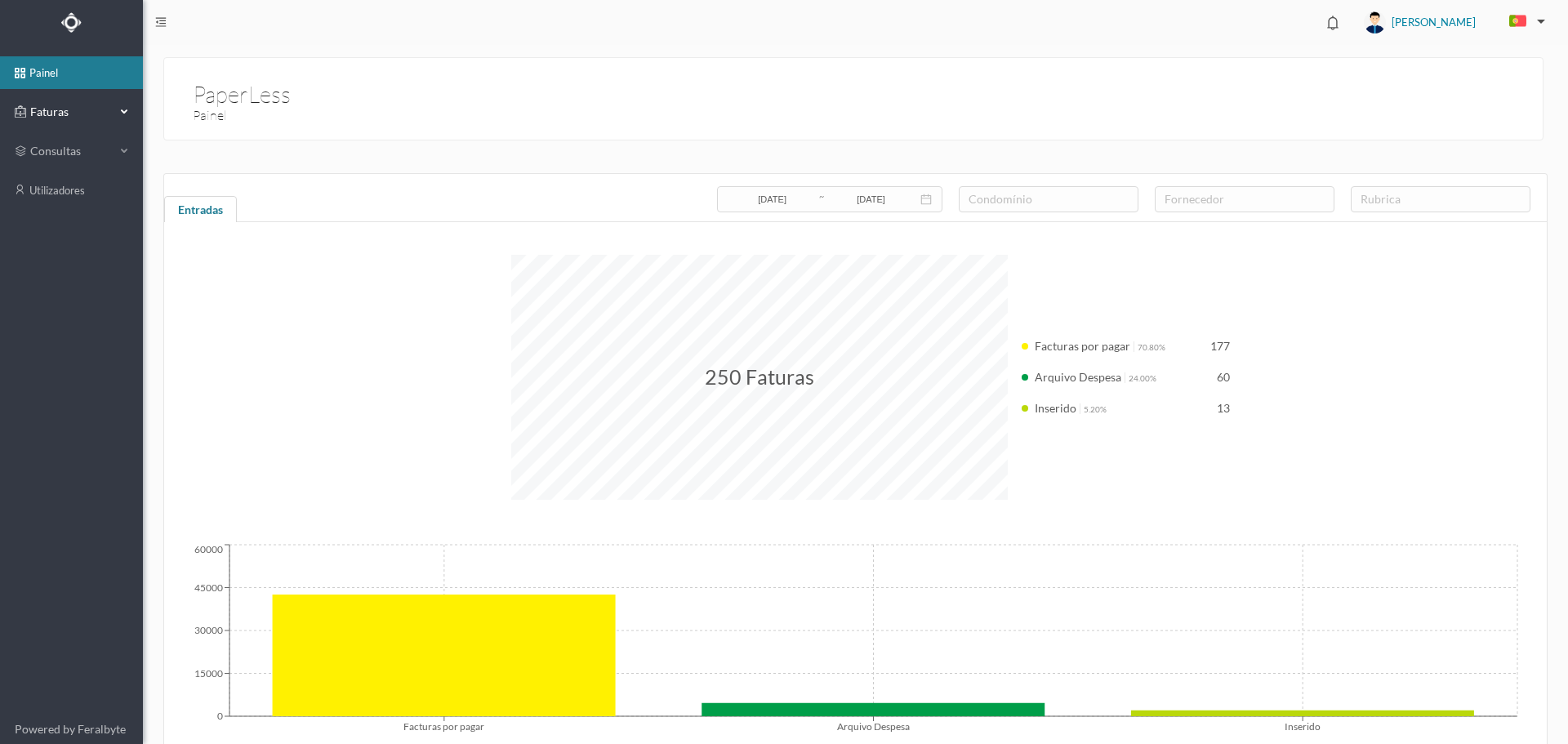
click at [84, 118] on span "Faturas" at bounding box center [71, 112] width 90 height 16
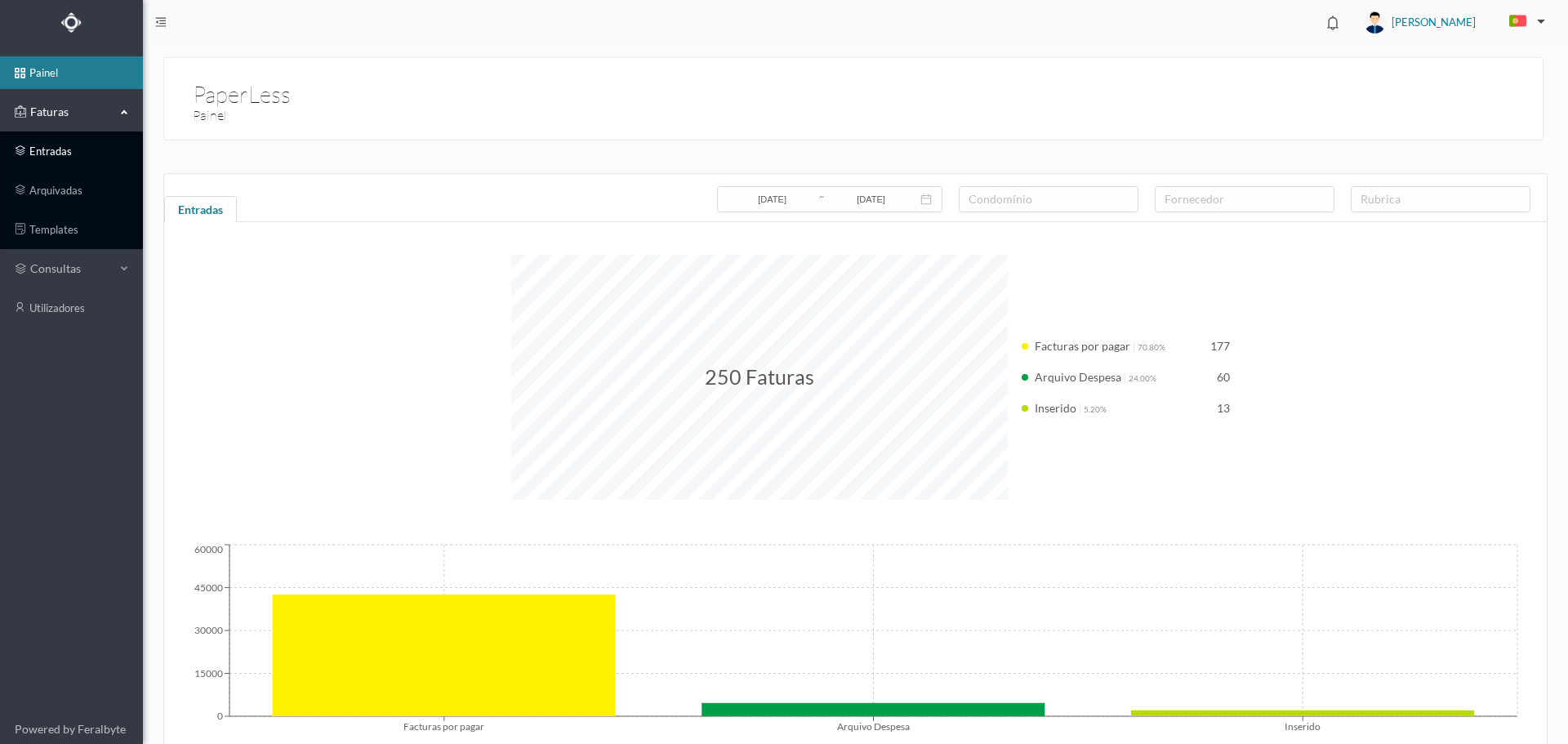
click at [65, 149] on link "entradas" at bounding box center [71, 151] width 143 height 33
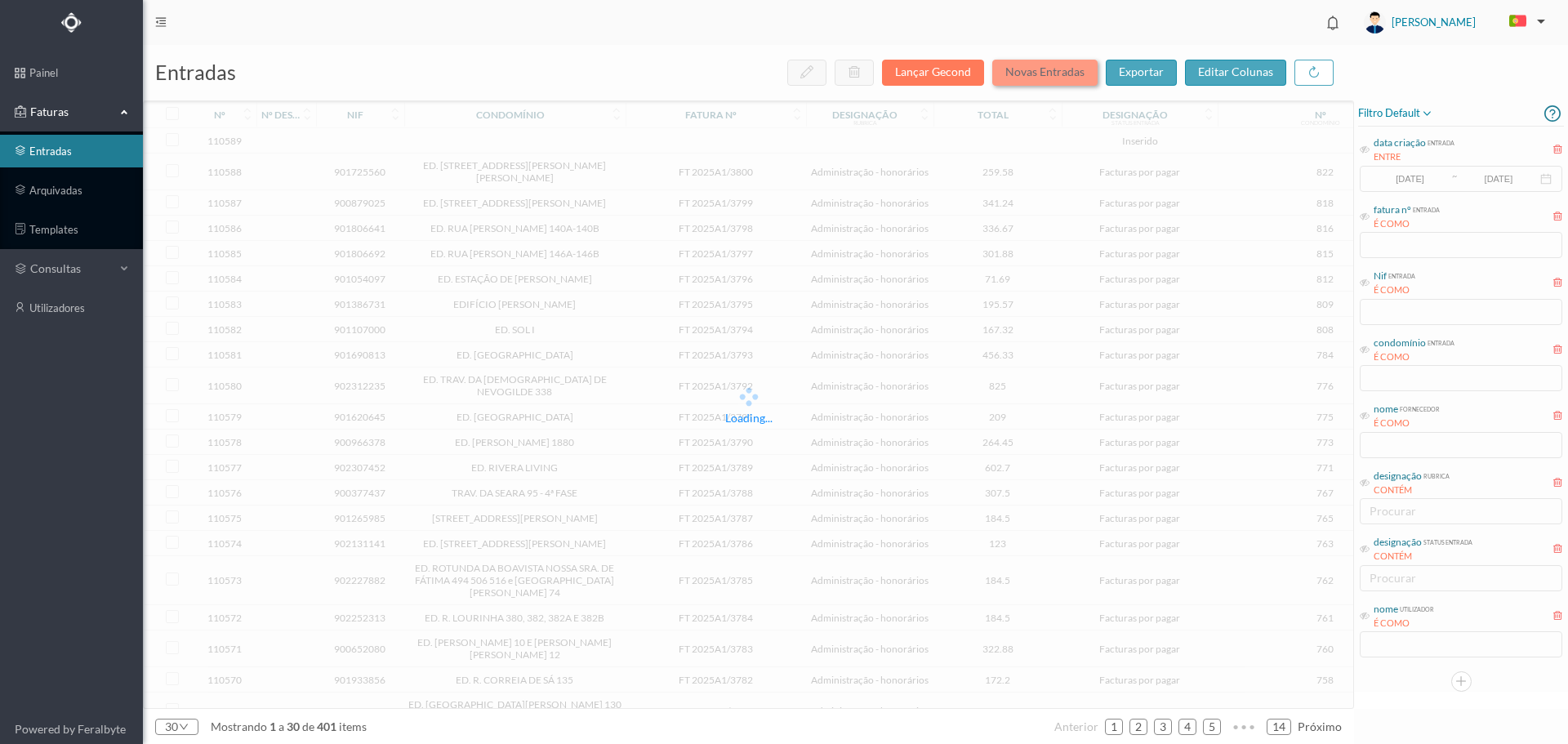
click at [1059, 77] on button "Novas Entradas" at bounding box center [1045, 73] width 105 height 26
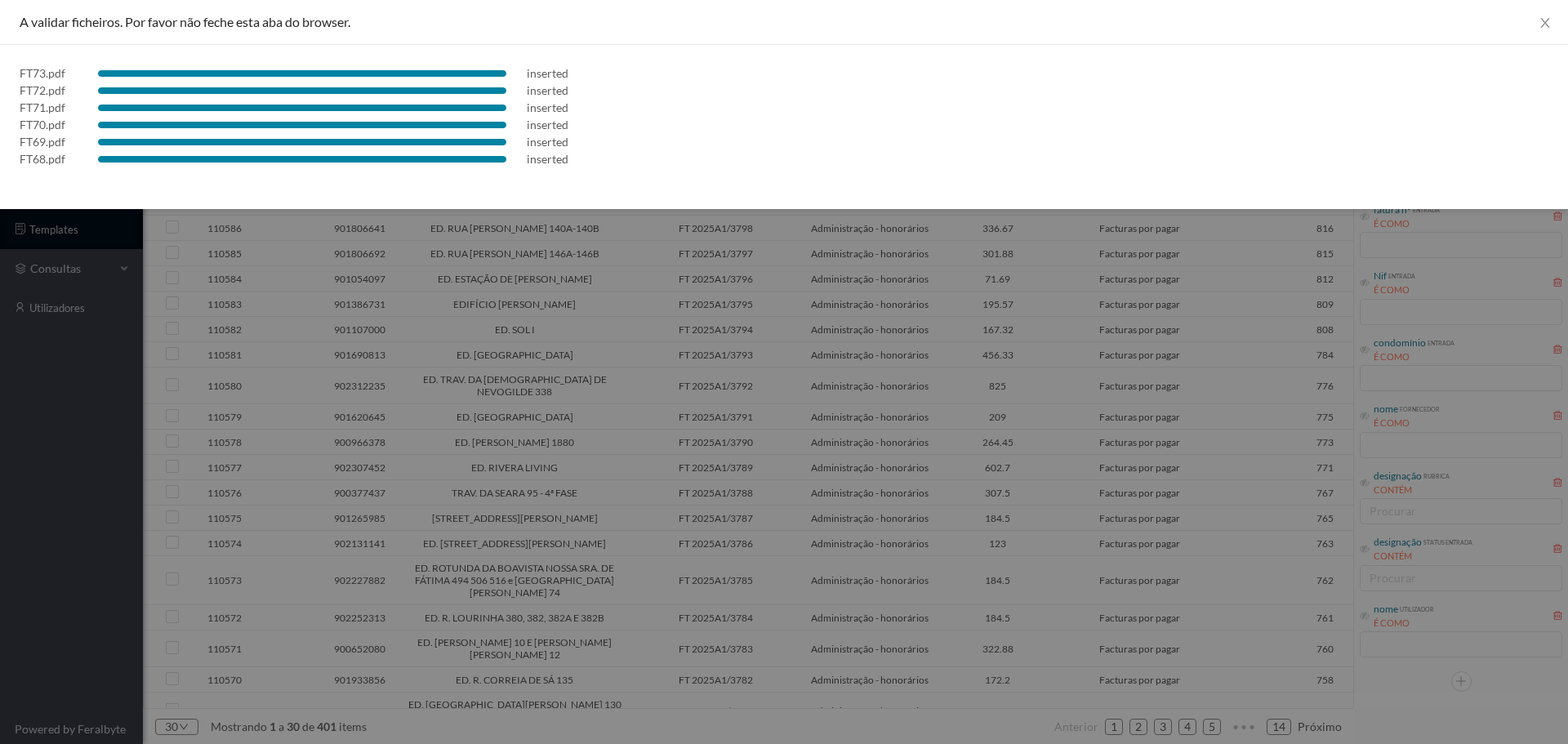
click at [939, 435] on div at bounding box center [784, 372] width 1568 height 744
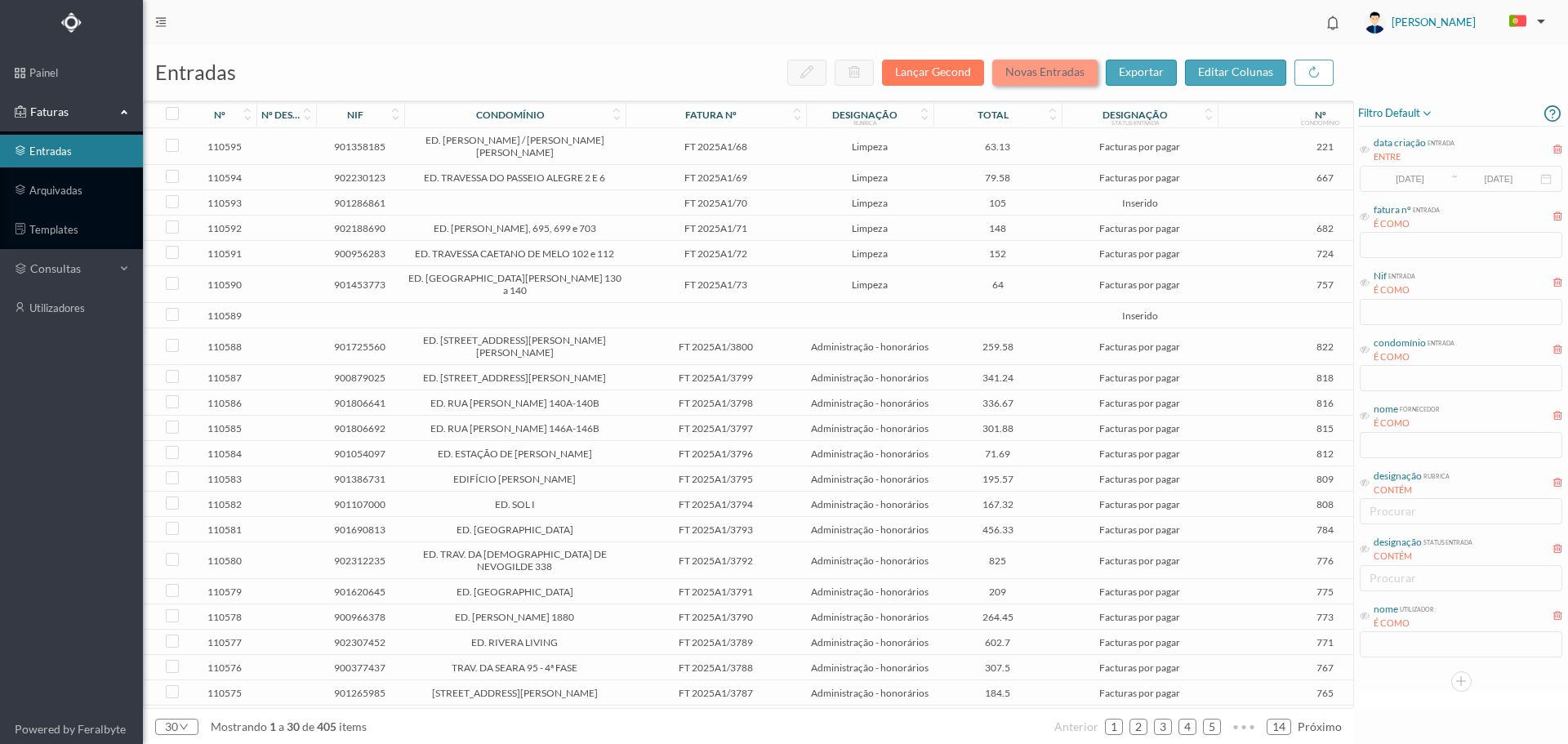
click at [1068, 67] on button "Novas Entradas" at bounding box center [1045, 73] width 105 height 26
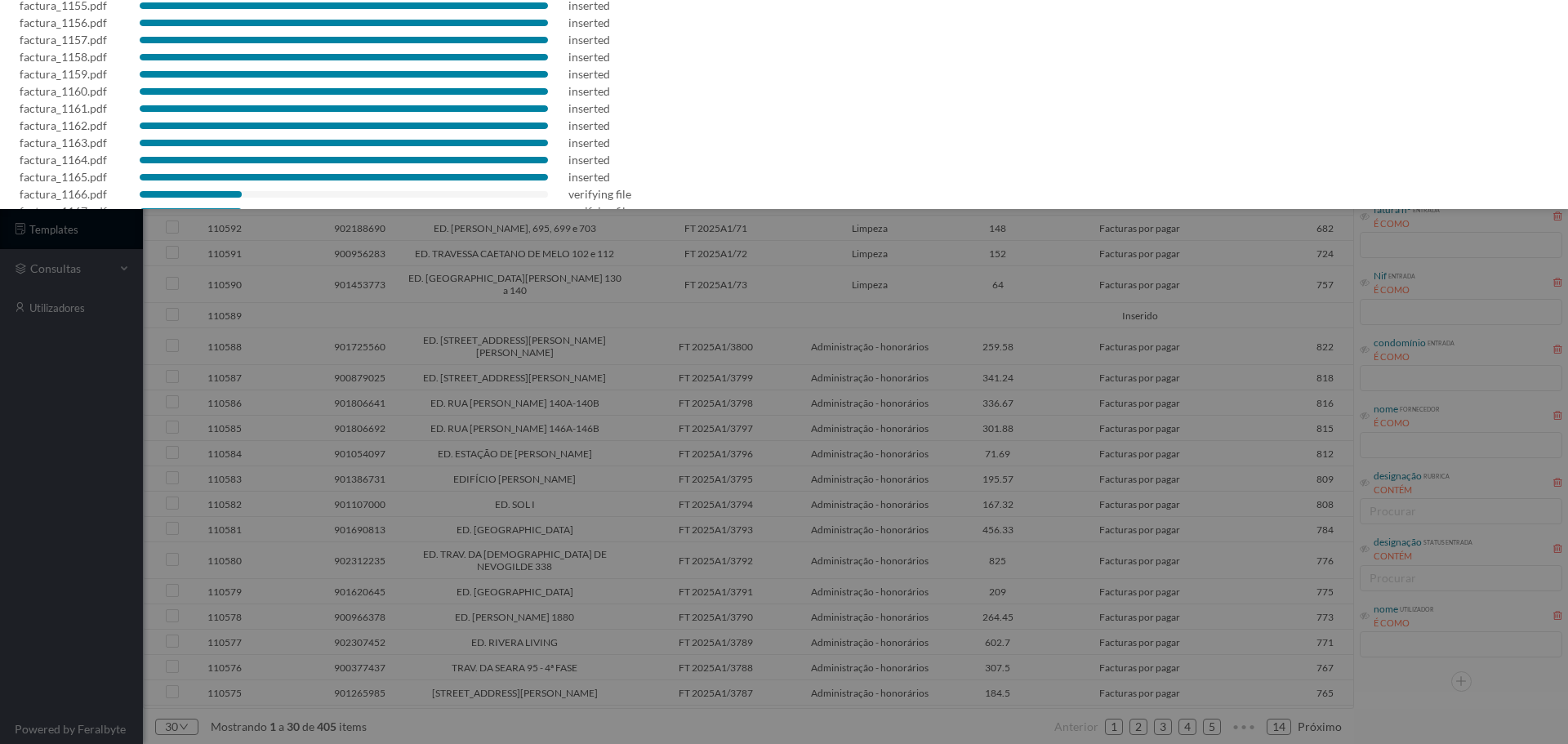
scroll to position [184, 0]
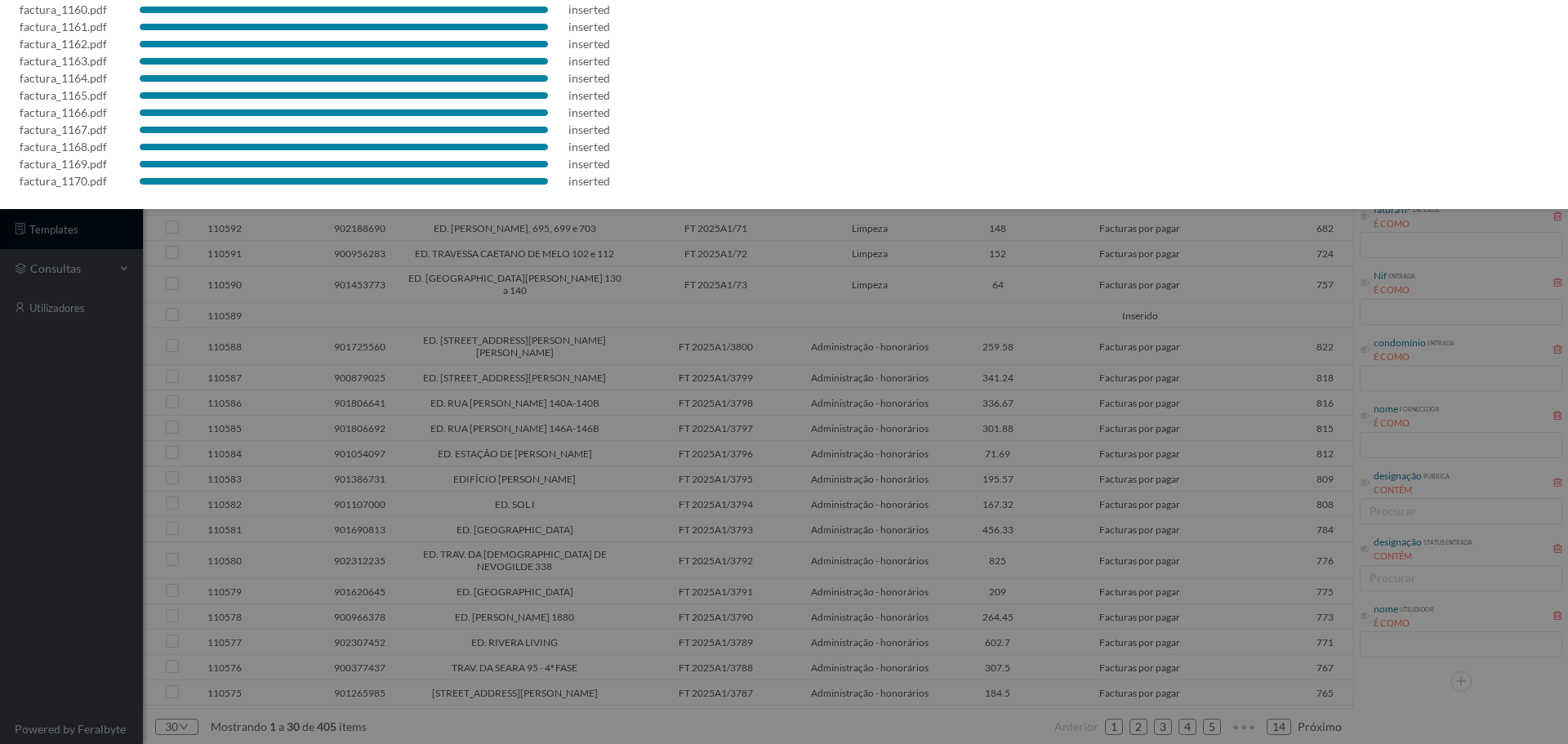
click at [799, 482] on div at bounding box center [784, 372] width 1568 height 744
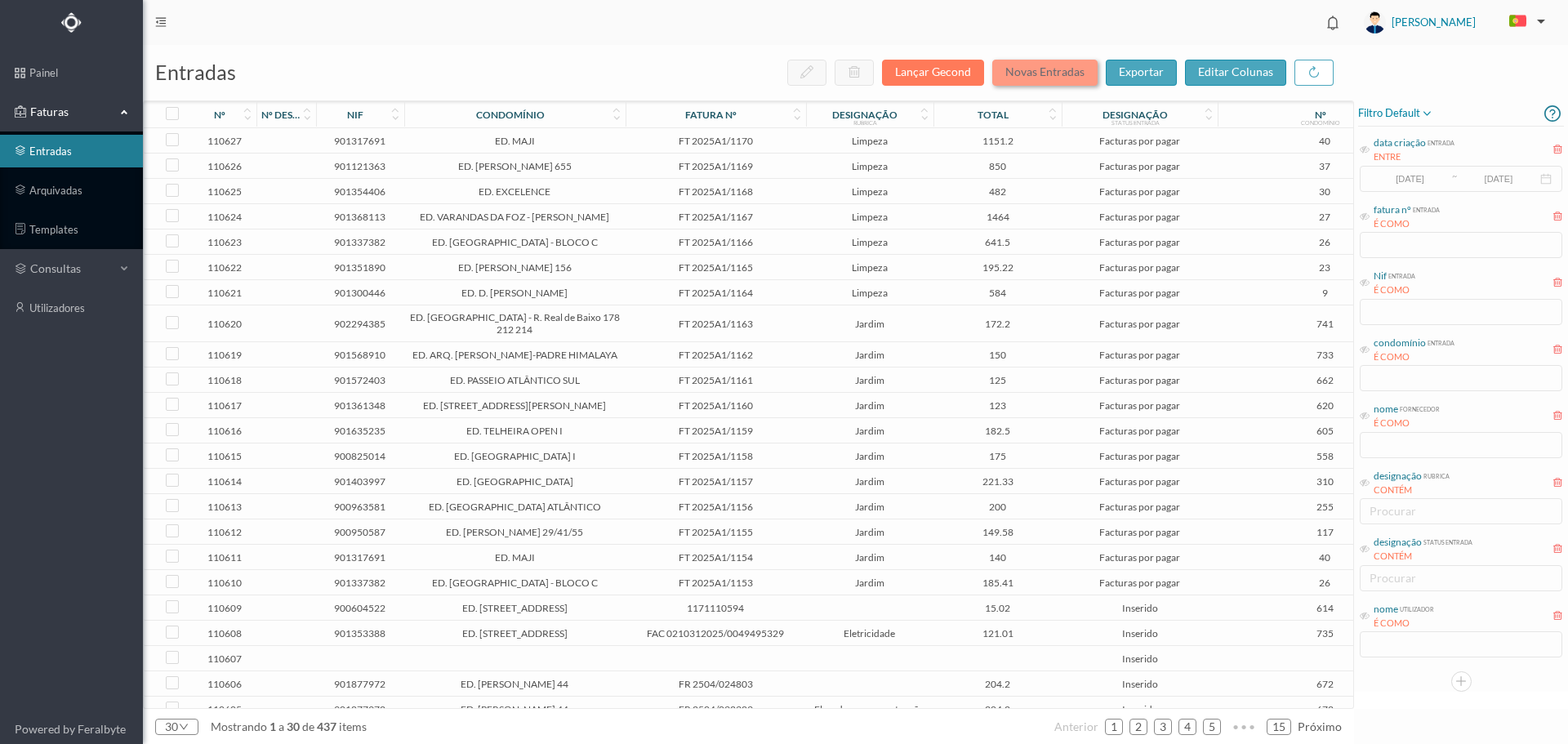
click at [1044, 75] on button "Novas Entradas" at bounding box center [1045, 73] width 105 height 26
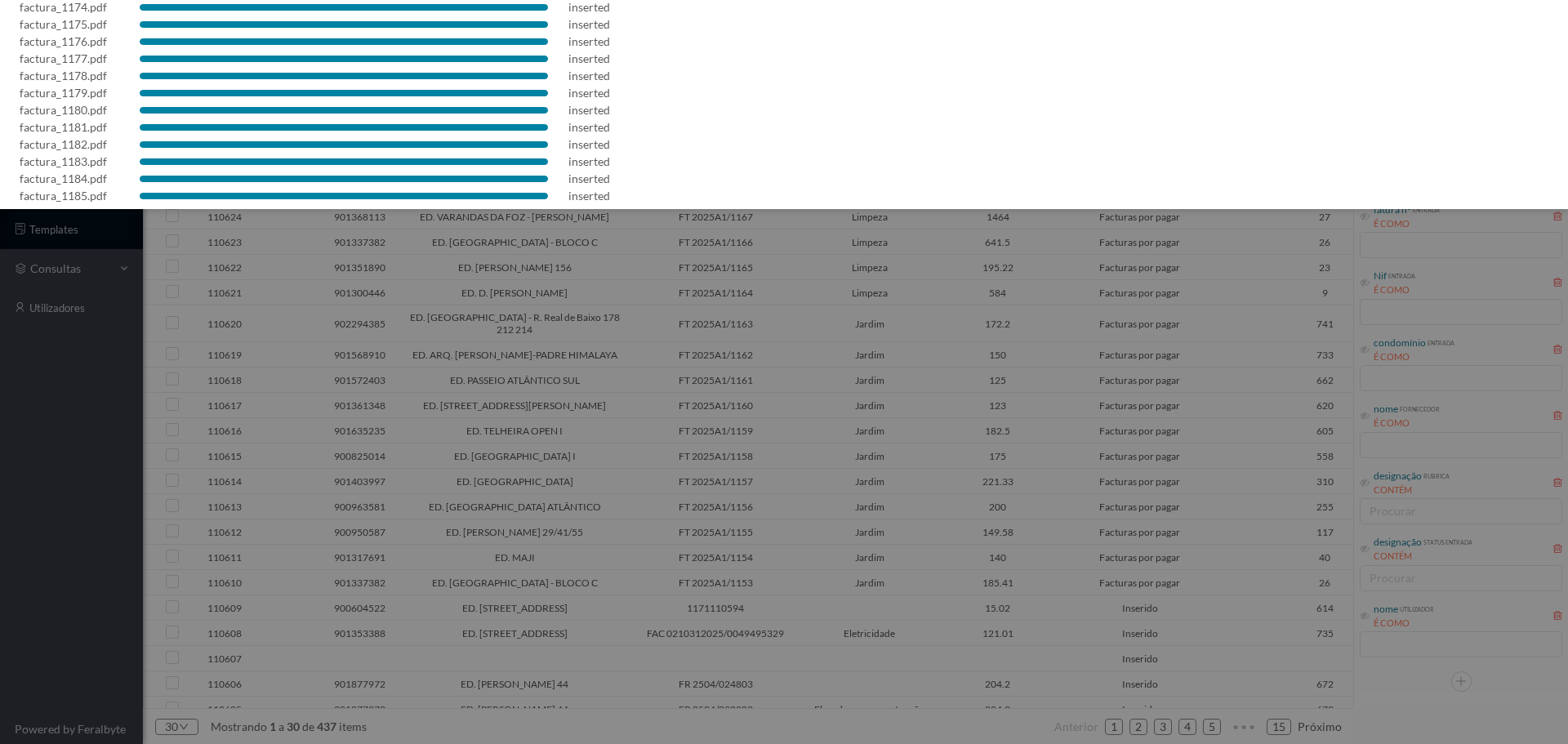
scroll to position [390, 0]
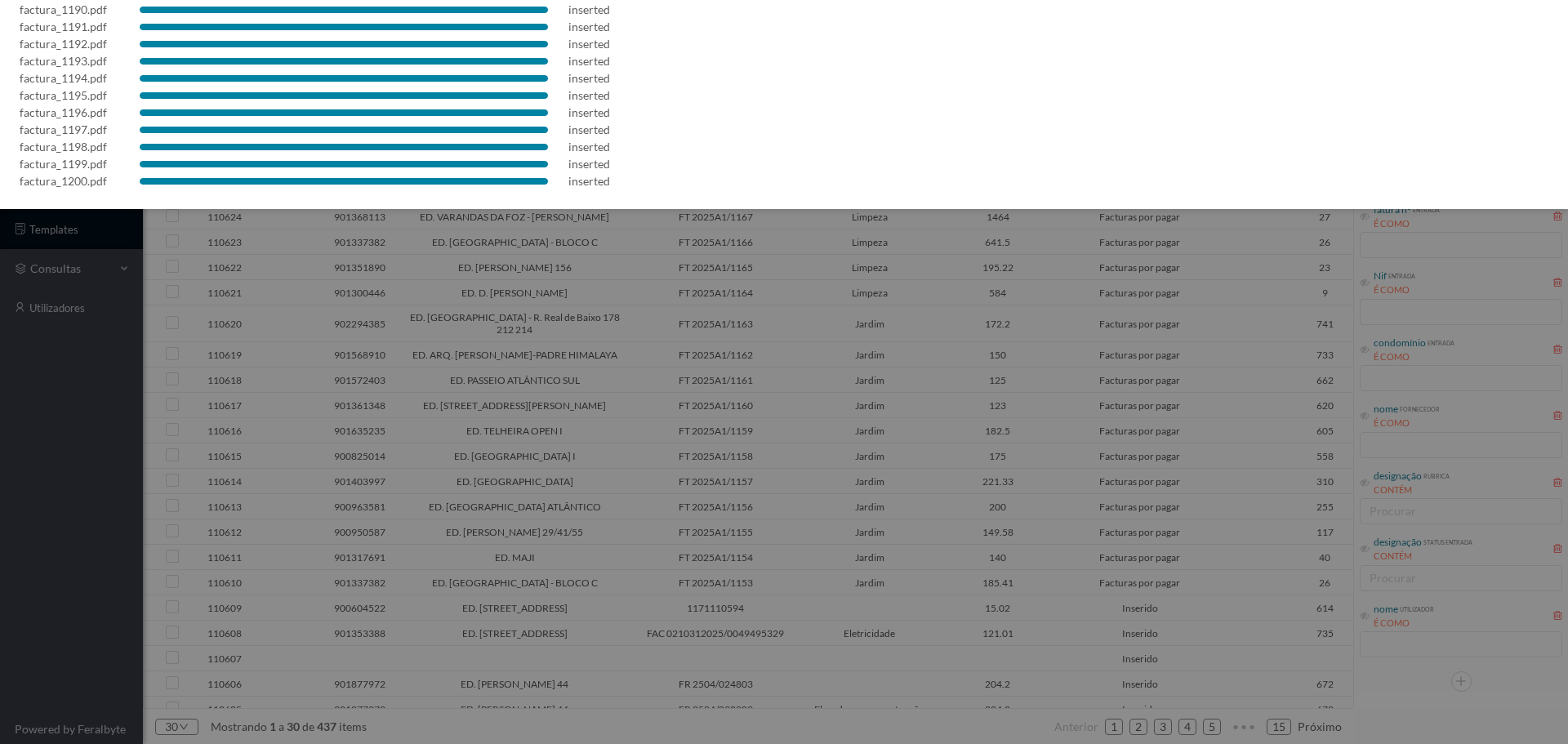
click at [716, 355] on div at bounding box center [784, 372] width 1568 height 744
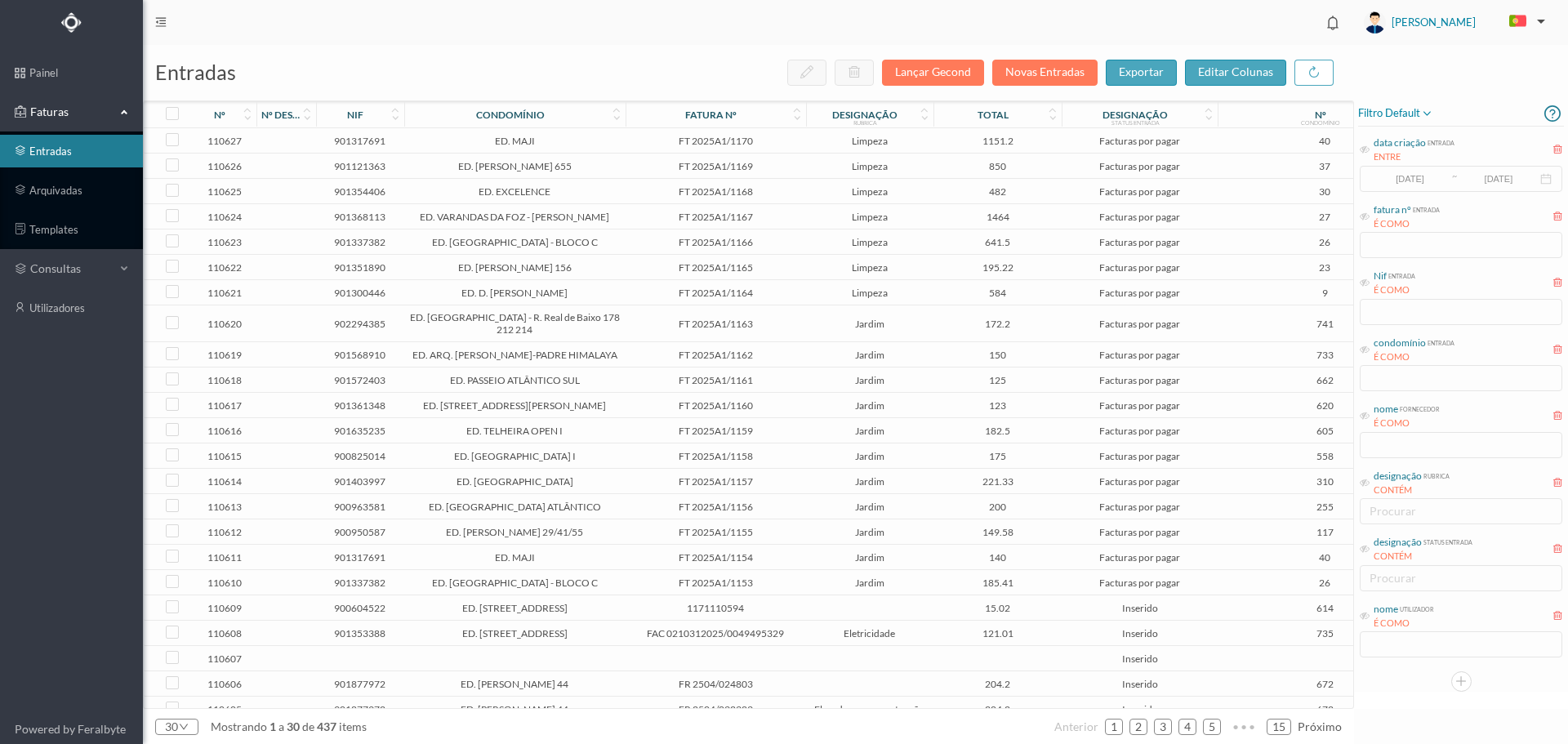
scroll to position [0, 0]
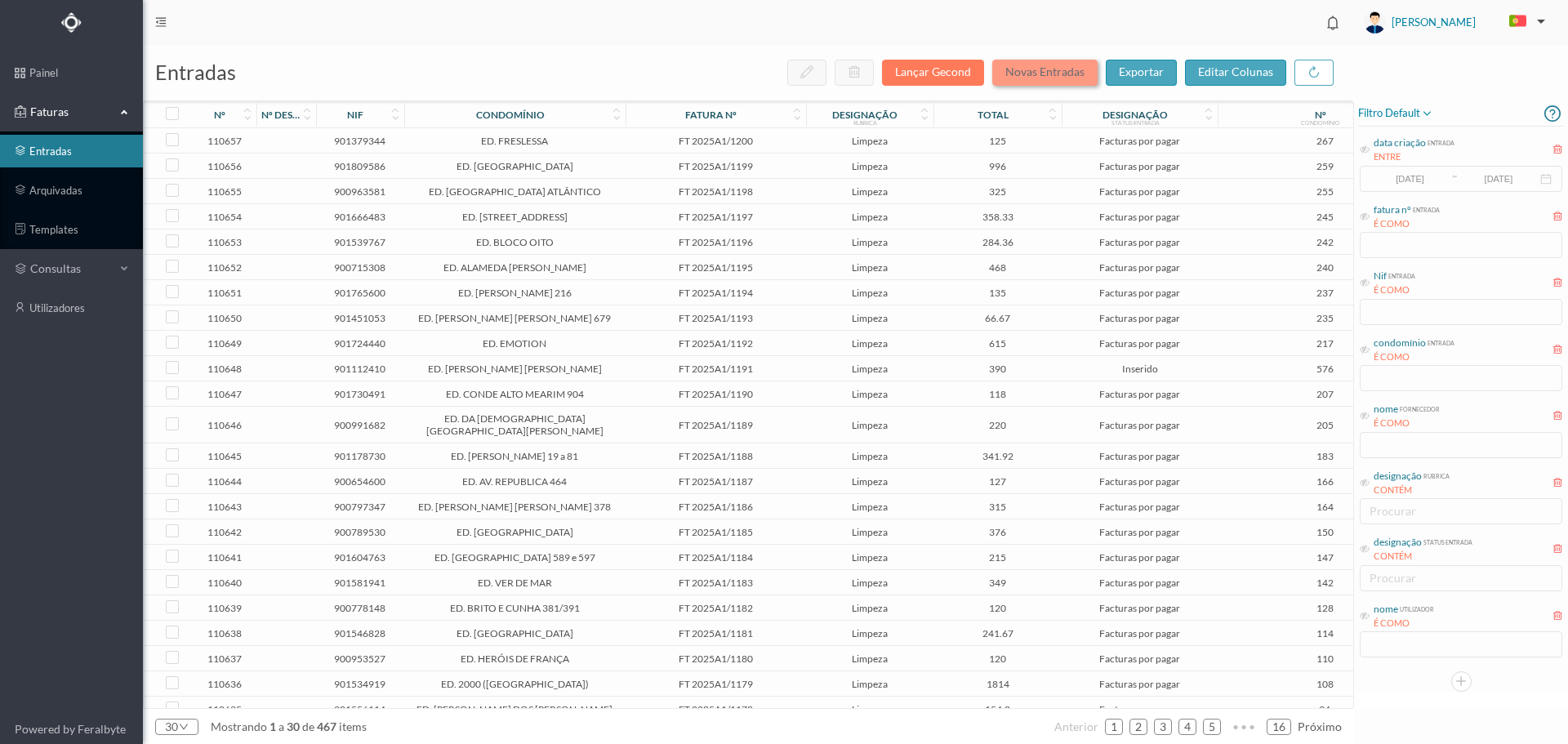
click at [1049, 76] on button "Novas Entradas" at bounding box center [1045, 73] width 105 height 26
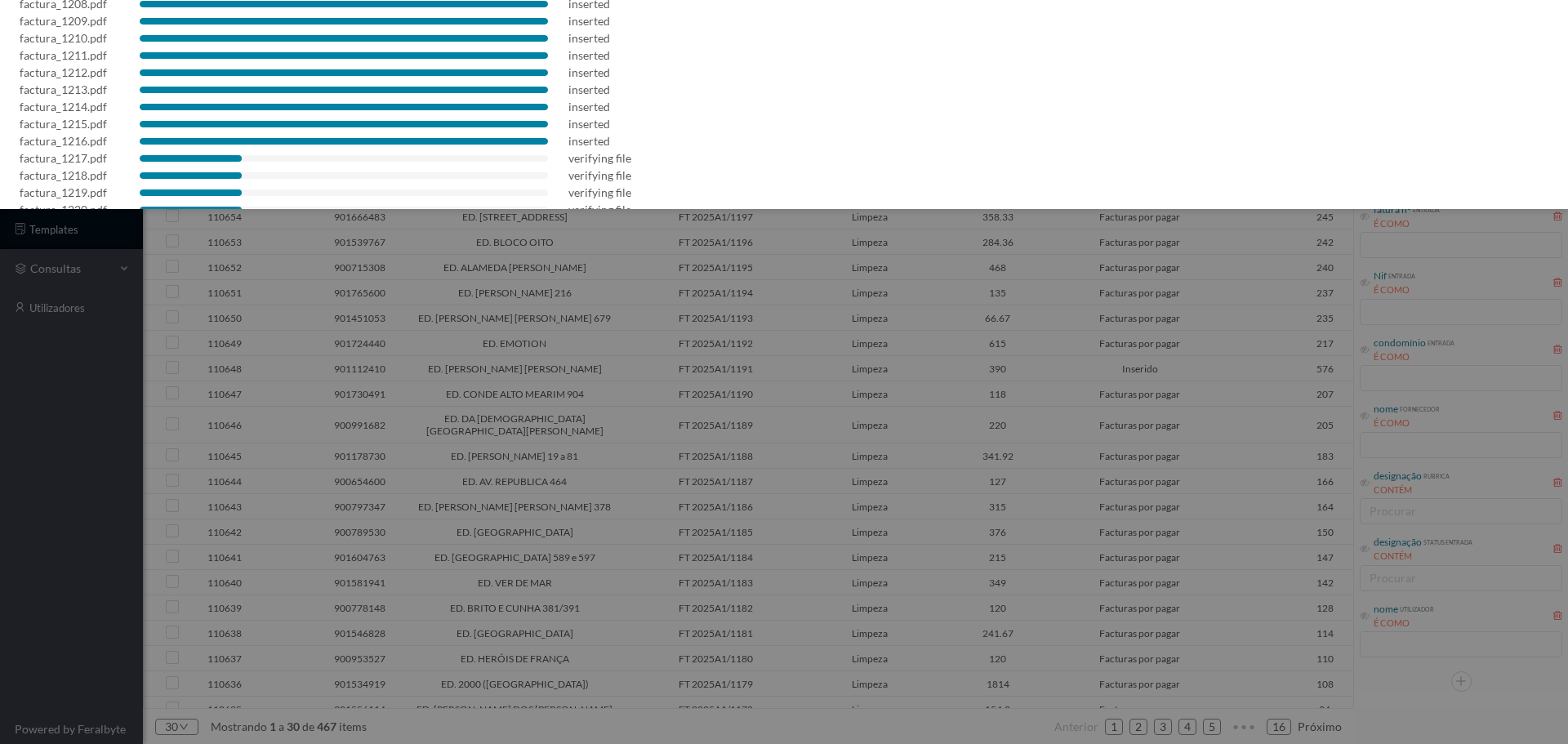
scroll to position [218, 0]
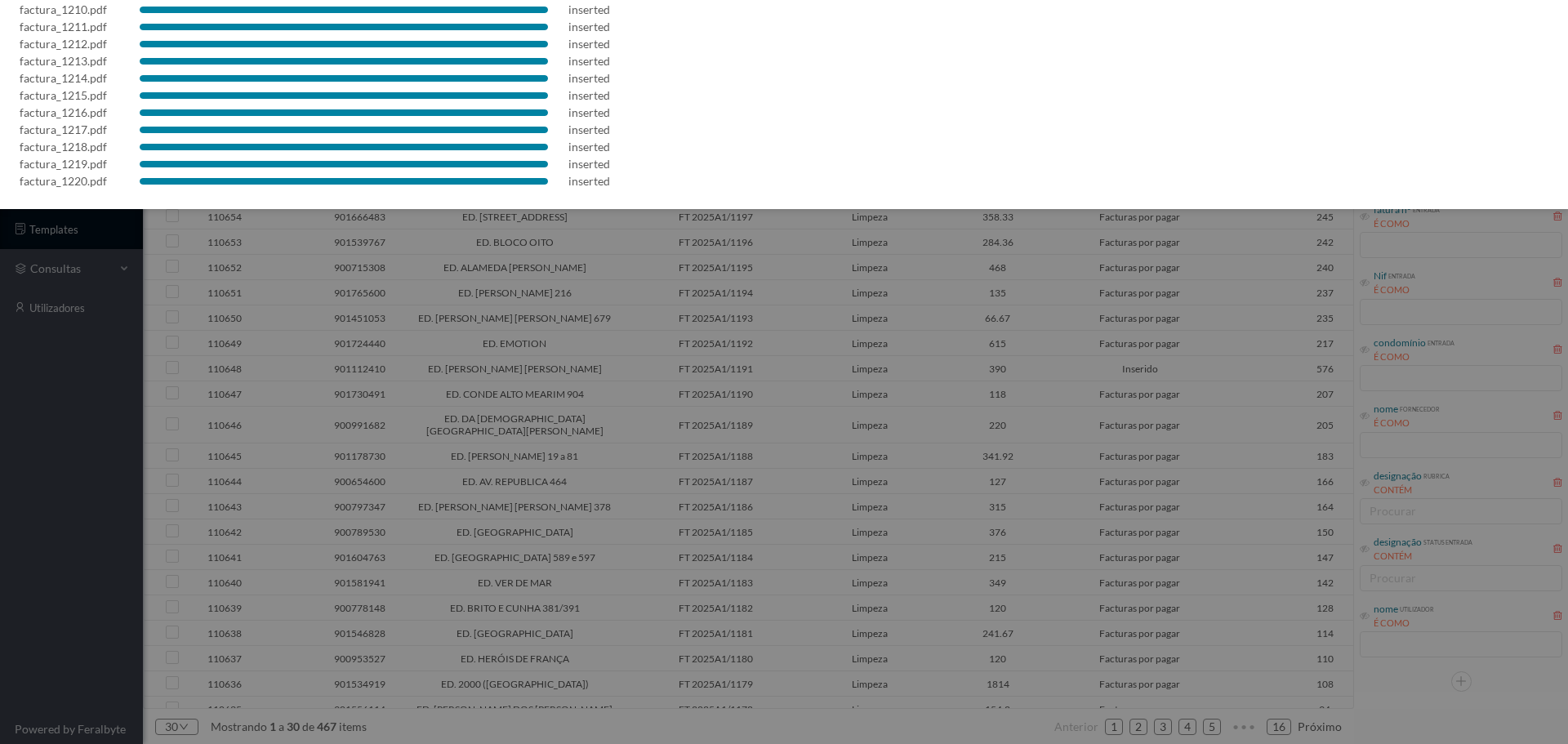
click at [657, 307] on div at bounding box center [784, 372] width 1568 height 744
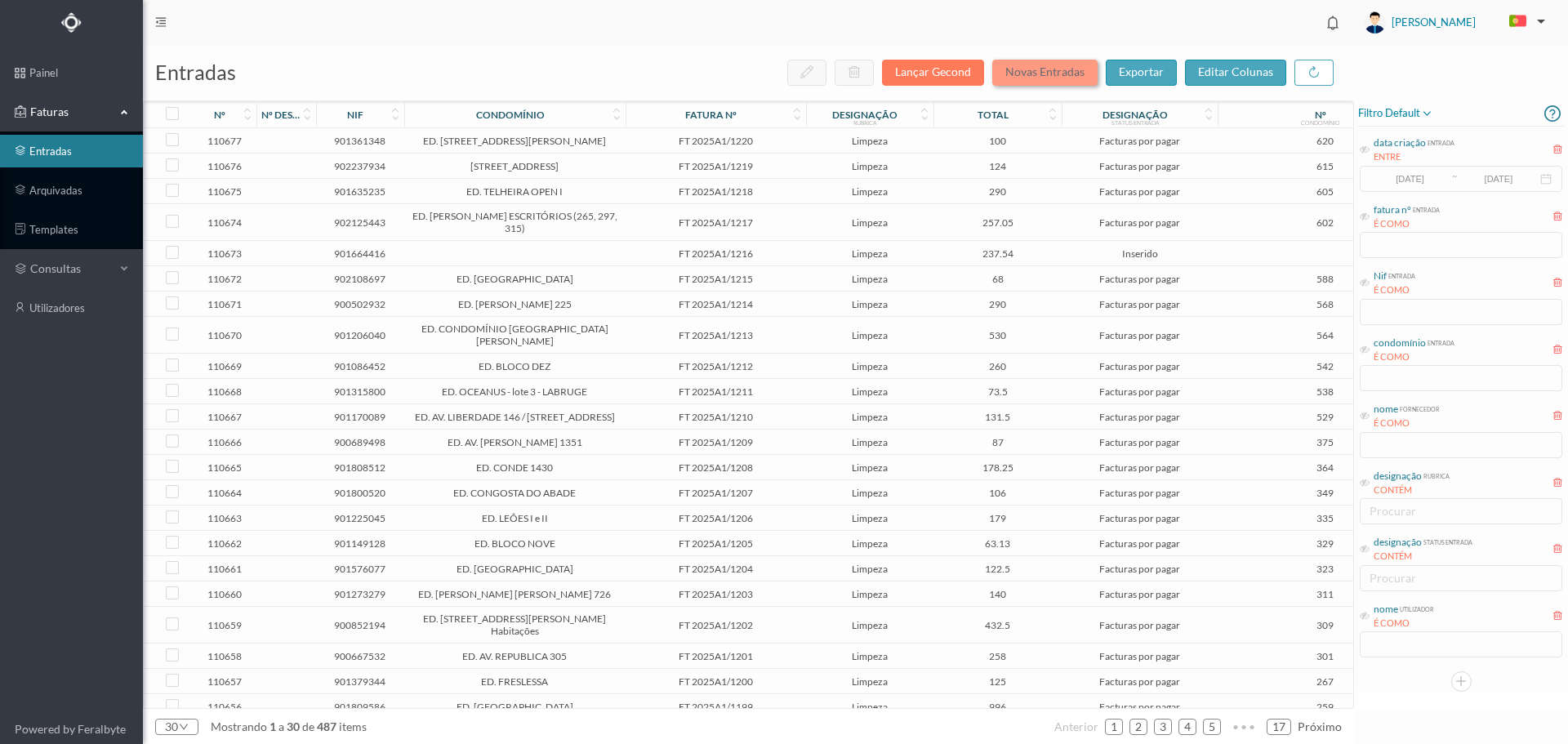
click at [1082, 76] on button "Novas Entradas" at bounding box center [1045, 73] width 105 height 26
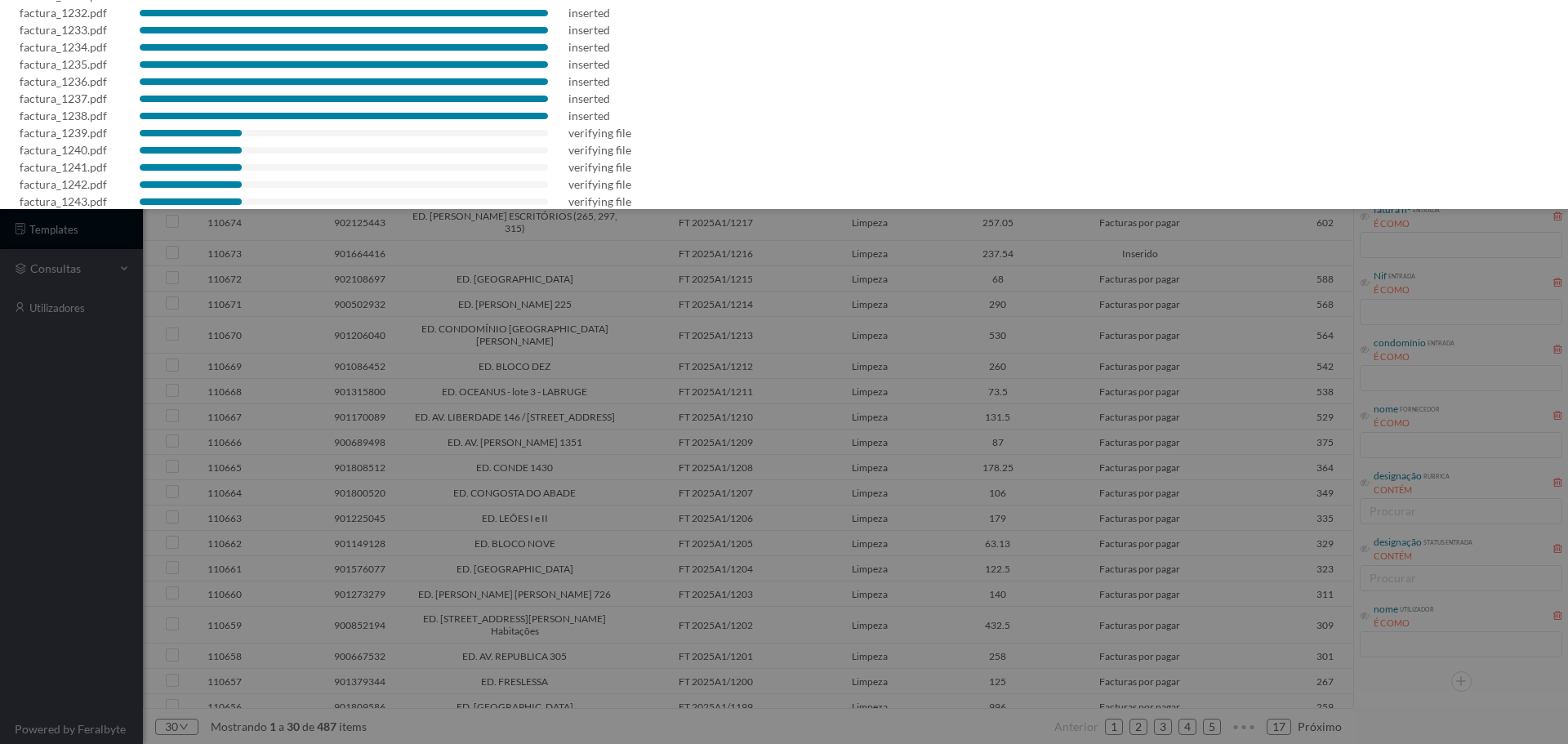
scroll to position [390, 0]
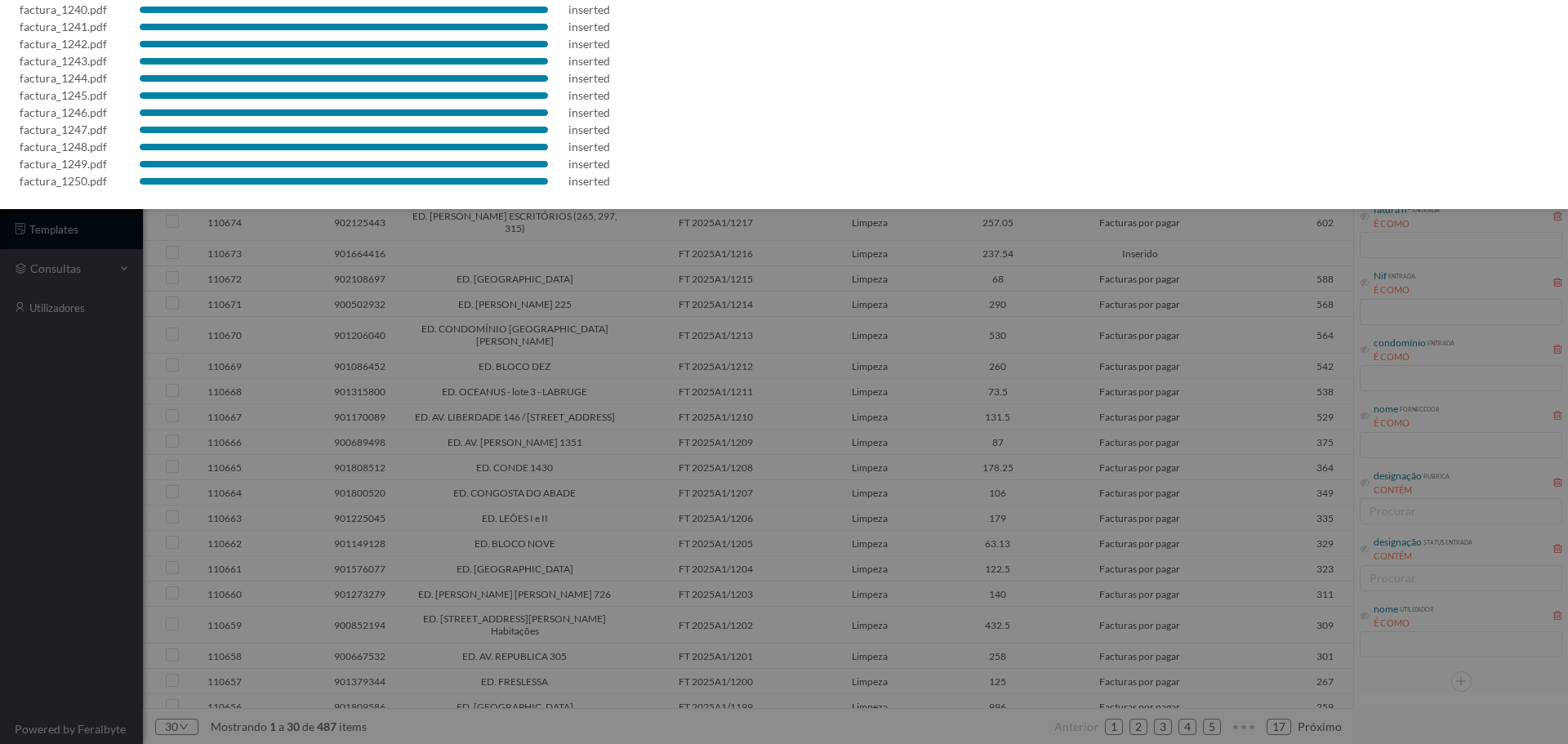
click at [971, 503] on div at bounding box center [784, 372] width 1568 height 744
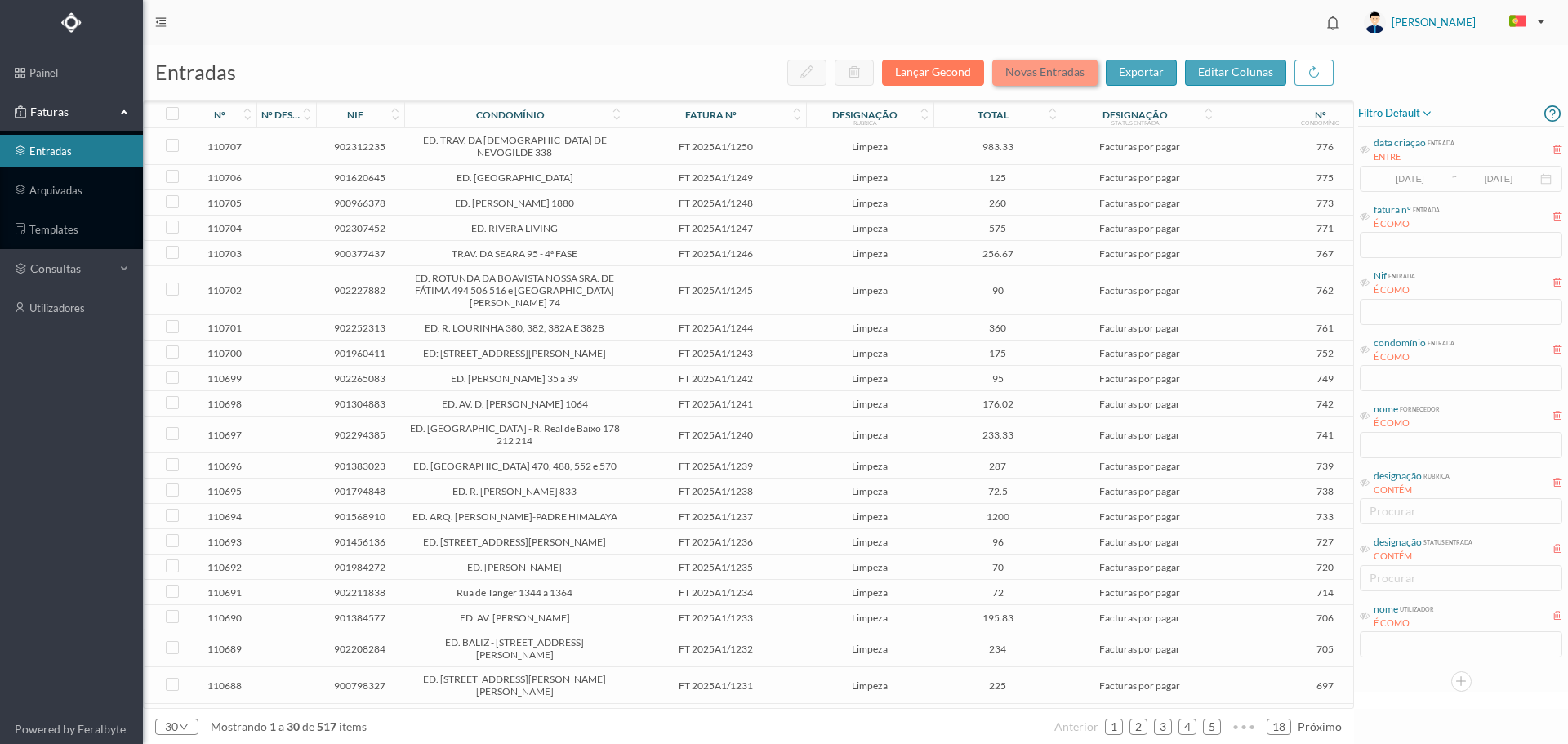
click at [1056, 74] on button "Novas Entradas" at bounding box center [1045, 73] width 105 height 26
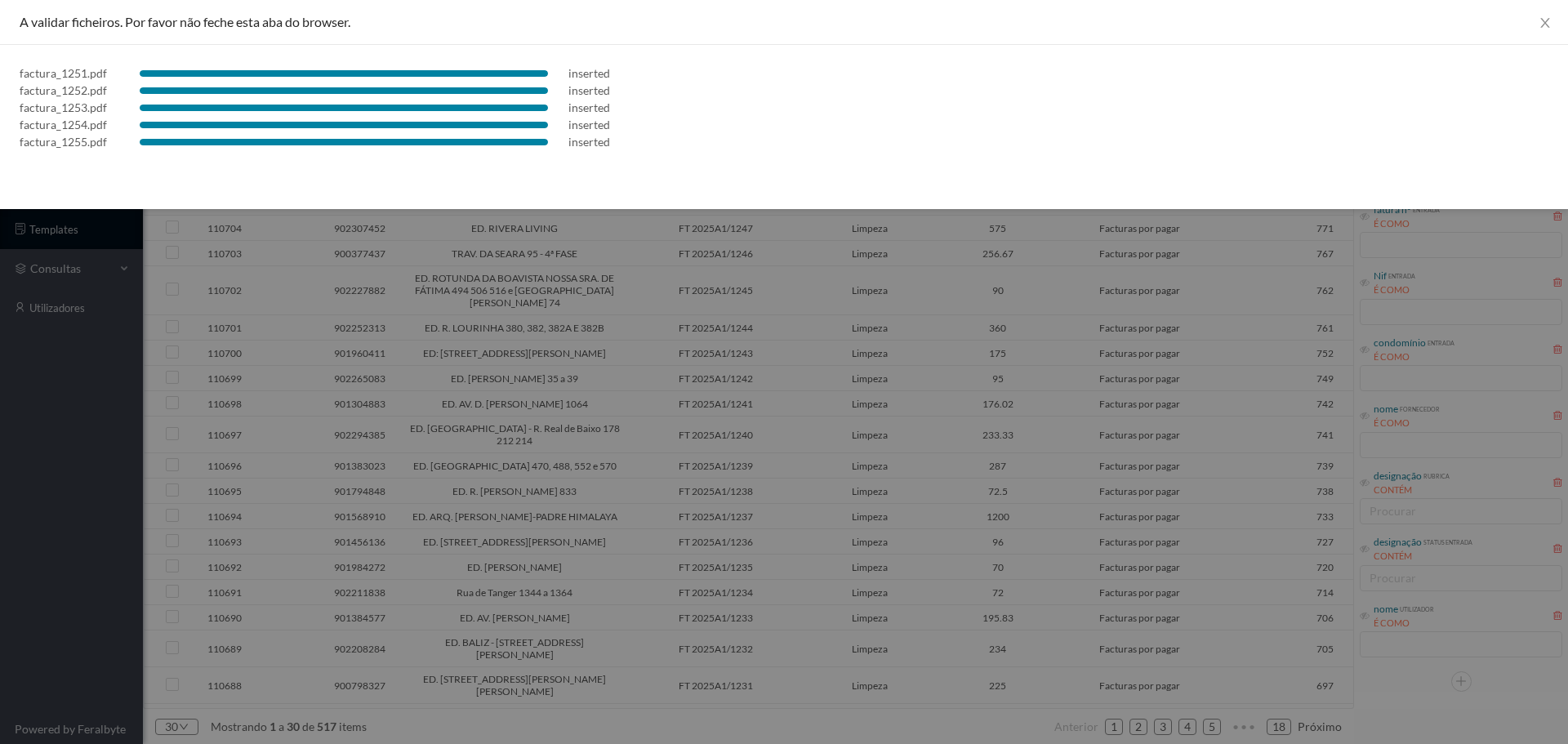
click at [648, 399] on div at bounding box center [784, 372] width 1568 height 744
